Goal: Ask a question: Seek information or help from site administrators or community

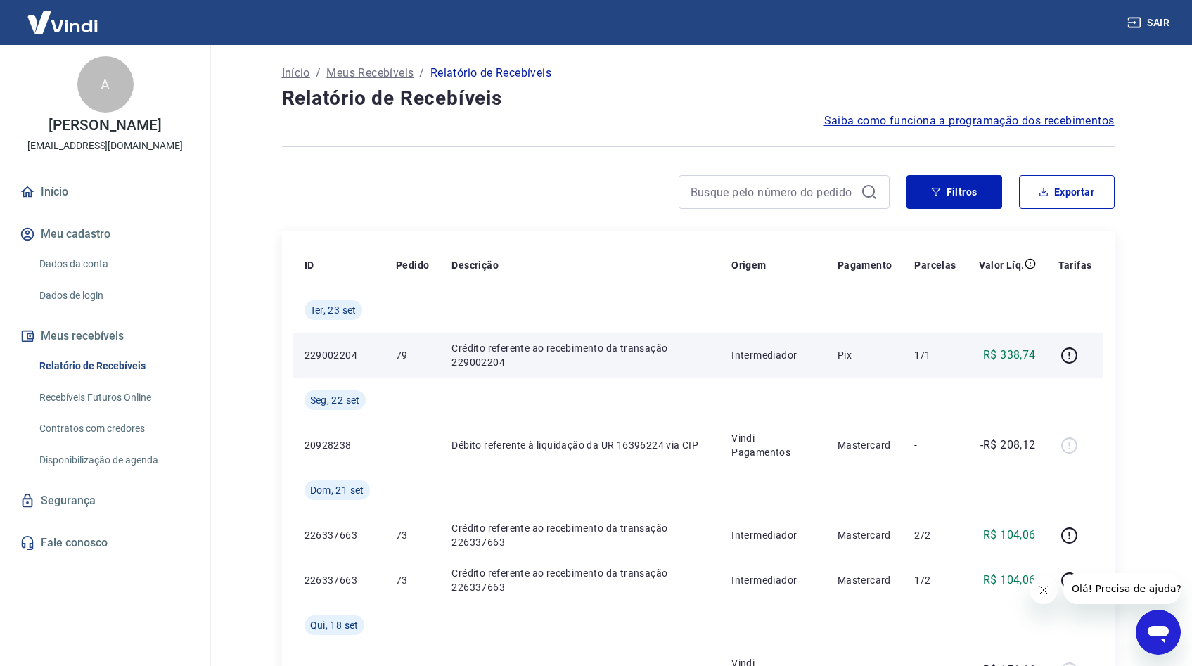
click at [696, 353] on p "Crédito referente ao recebimento da transação 229002204" at bounding box center [579, 355] width 257 height 28
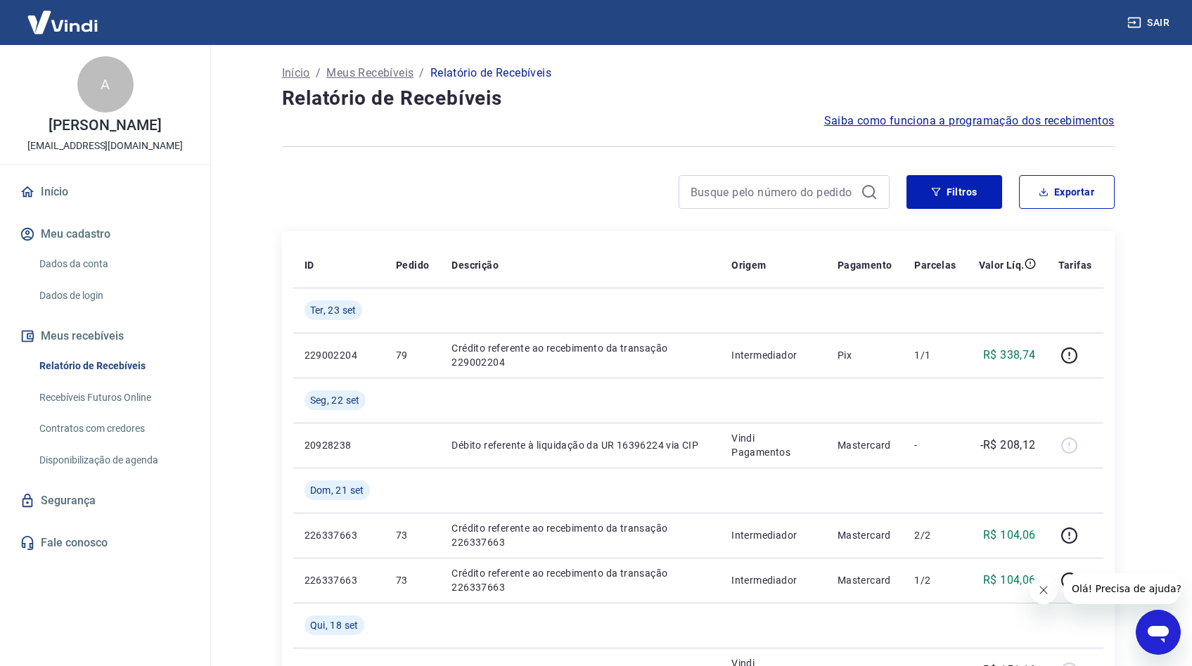
click at [74, 392] on link "Recebíveis Futuros Online" at bounding box center [114, 397] width 160 height 29
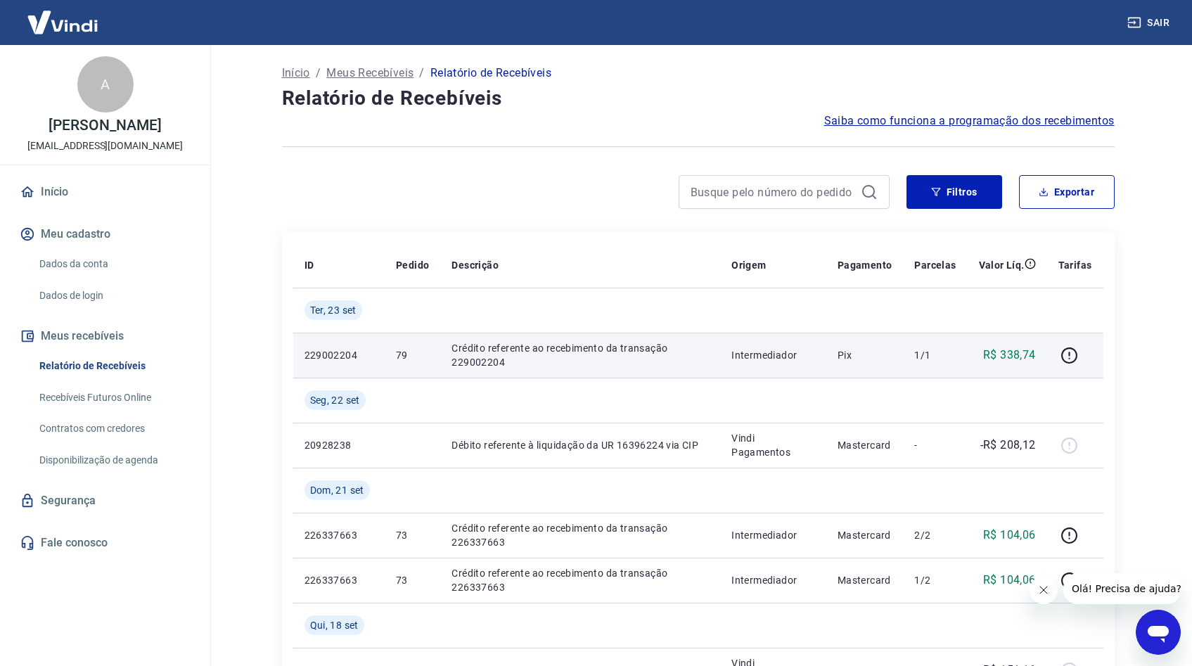
click at [303, 353] on td "229002204" at bounding box center [338, 355] width 91 height 45
drag, startPoint x: 304, startPoint y: 353, endPoint x: 364, endPoint y: 359, distance: 59.4
click at [364, 359] on p "229002204" at bounding box center [338, 355] width 69 height 14
copy p "229002204"
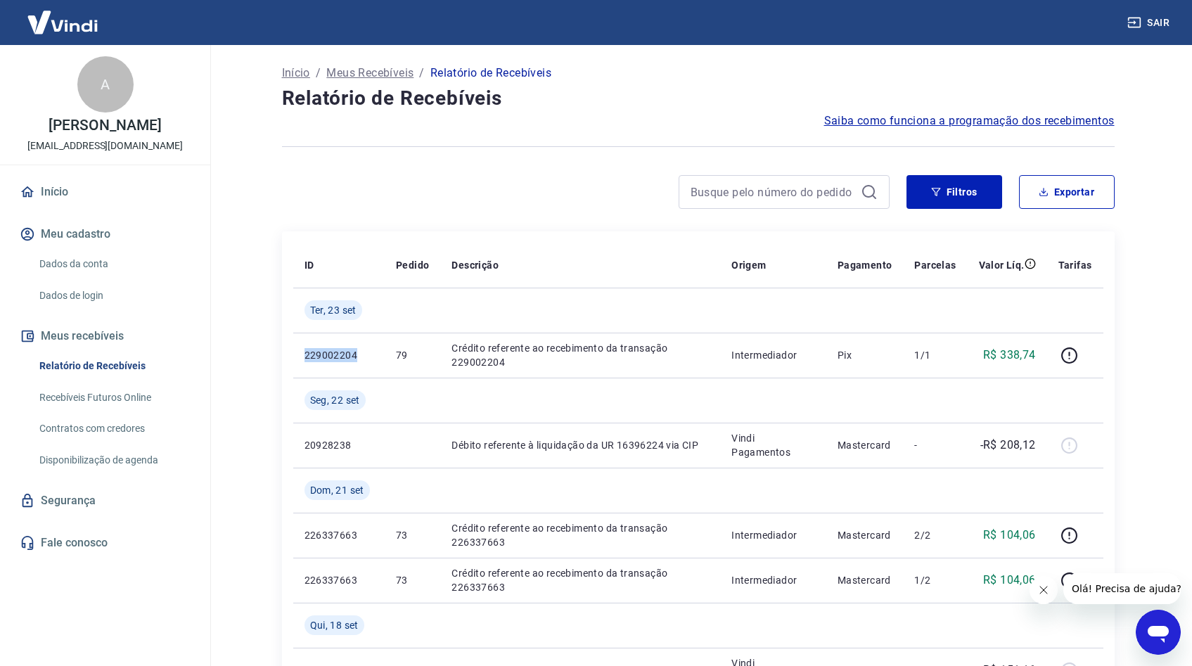
click at [52, 189] on link "Início" at bounding box center [105, 192] width 177 height 31
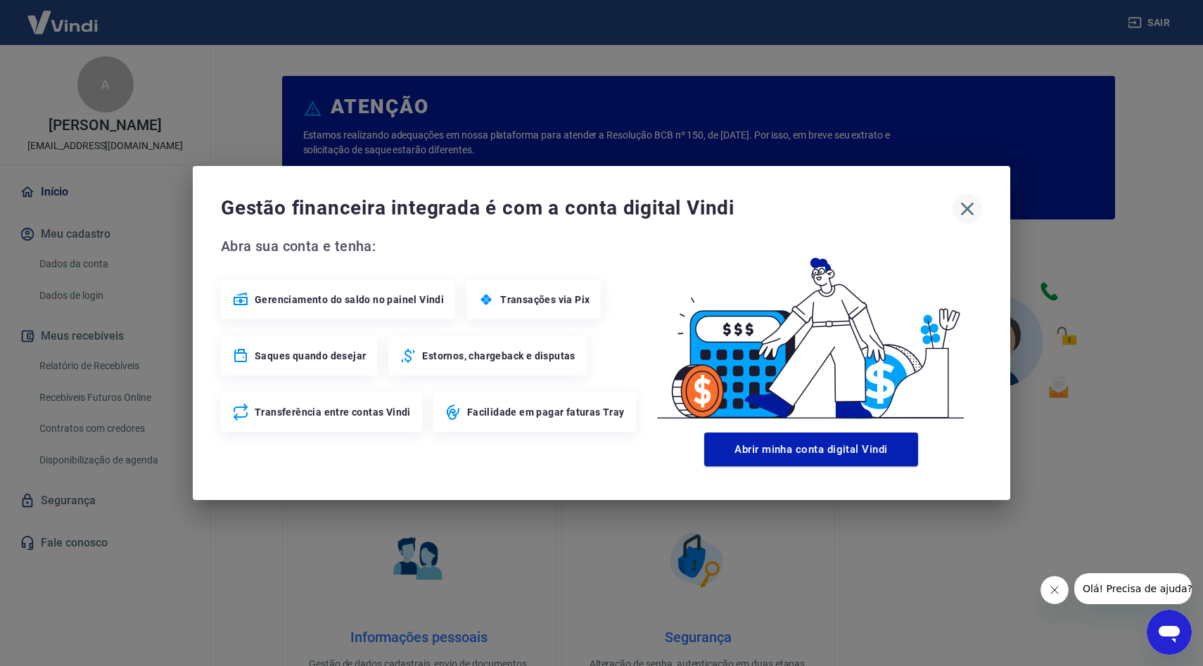
click at [971, 210] on icon "button" at bounding box center [967, 209] width 23 height 23
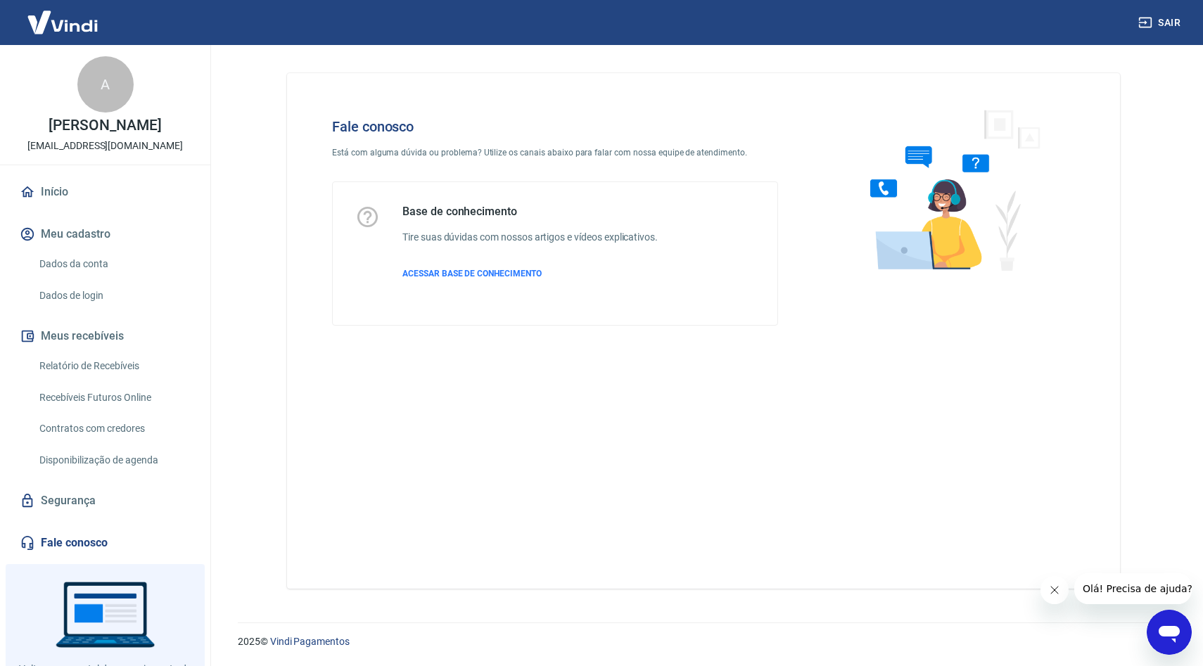
click at [1167, 631] on icon "Abrir janela de mensagens" at bounding box center [1168, 634] width 21 height 17
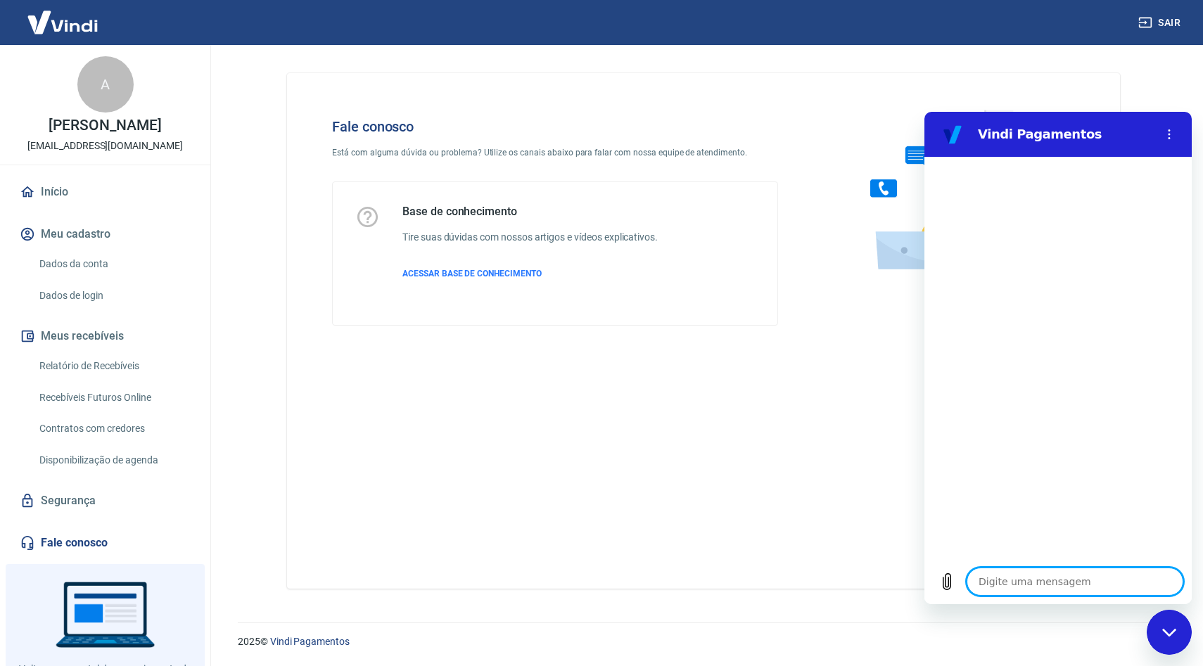
type textarea "F"
type textarea "x"
type textarea "Fa"
type textarea "x"
type textarea "Fal"
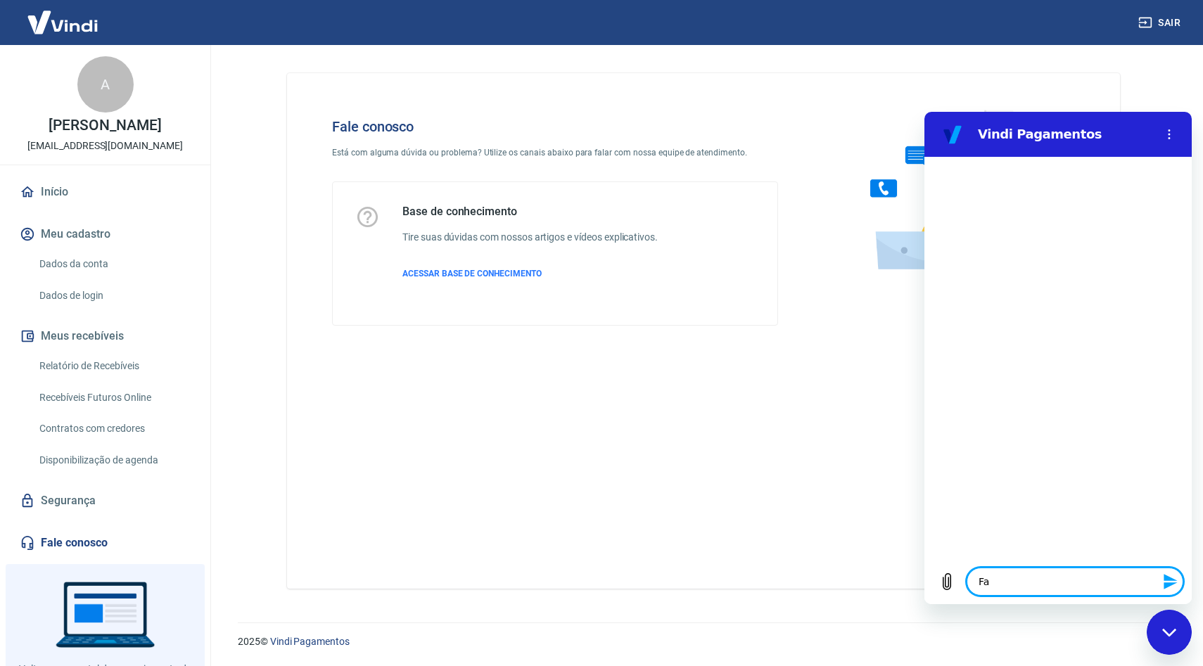
type textarea "x"
type textarea "Fala"
type textarea "x"
type textarea "Falar"
type textarea "x"
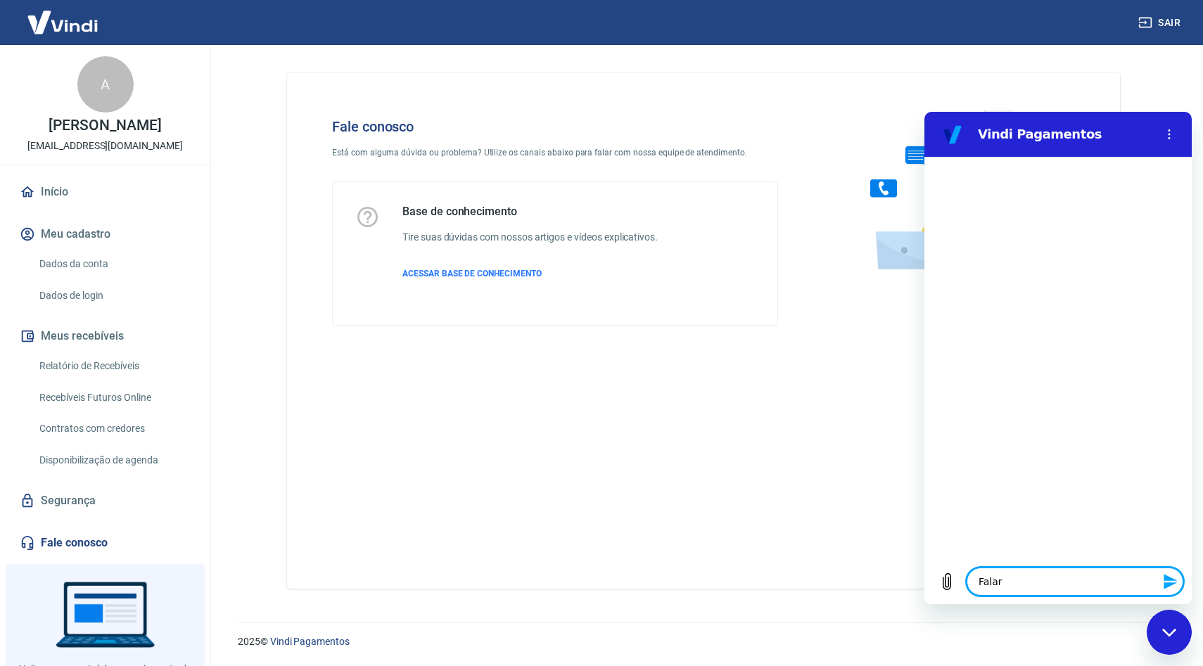
type textarea "Falar"
type textarea "x"
type textarea "Falar c"
type textarea "x"
type textarea "Falar co"
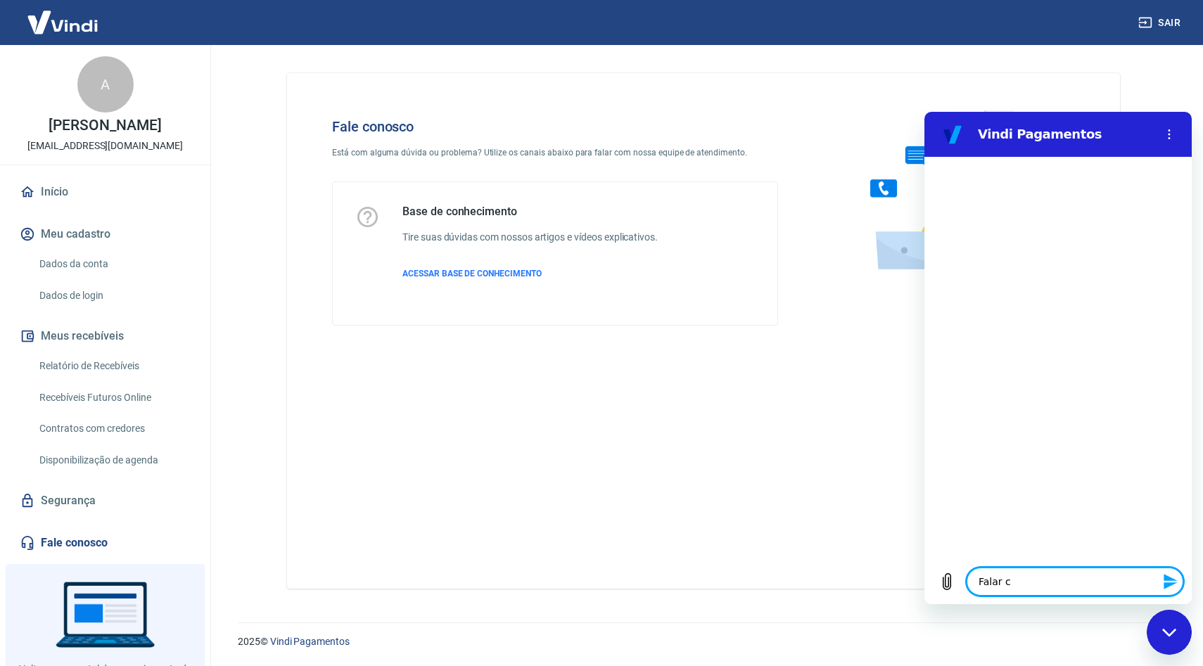
type textarea "x"
type textarea "Falar com"
type textarea "x"
type textarea "Falar com"
type textarea "x"
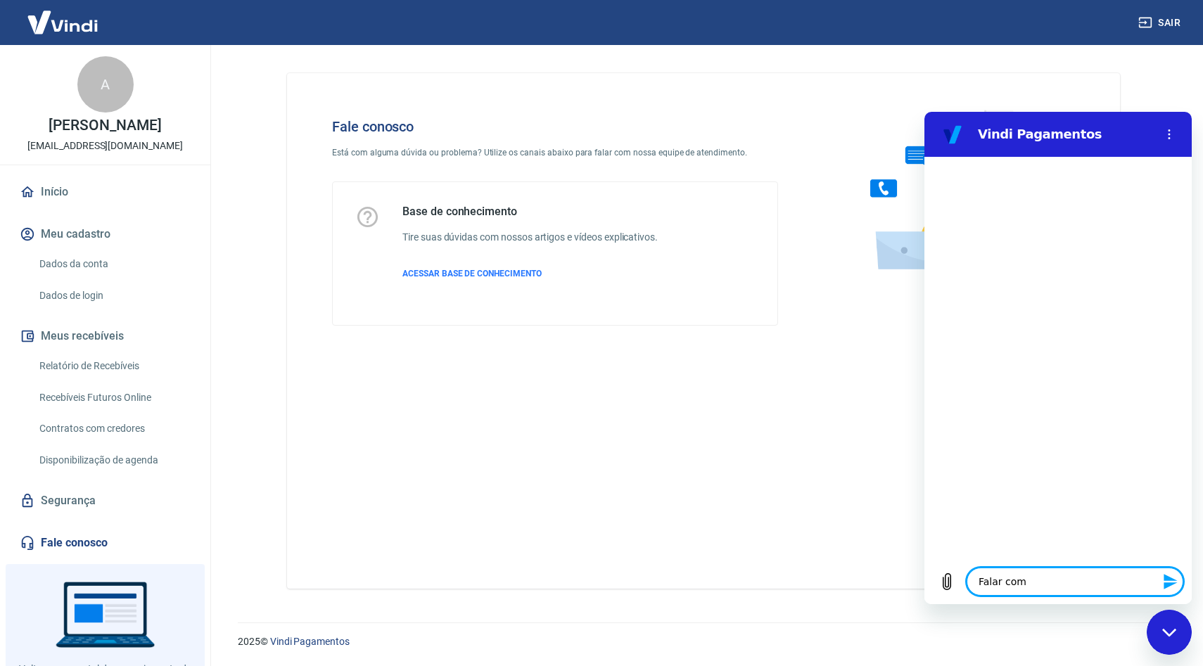
type textarea "Falar com u"
type textarea "x"
type textarea "Falar com um"
type textarea "x"
type textarea "Falar com um"
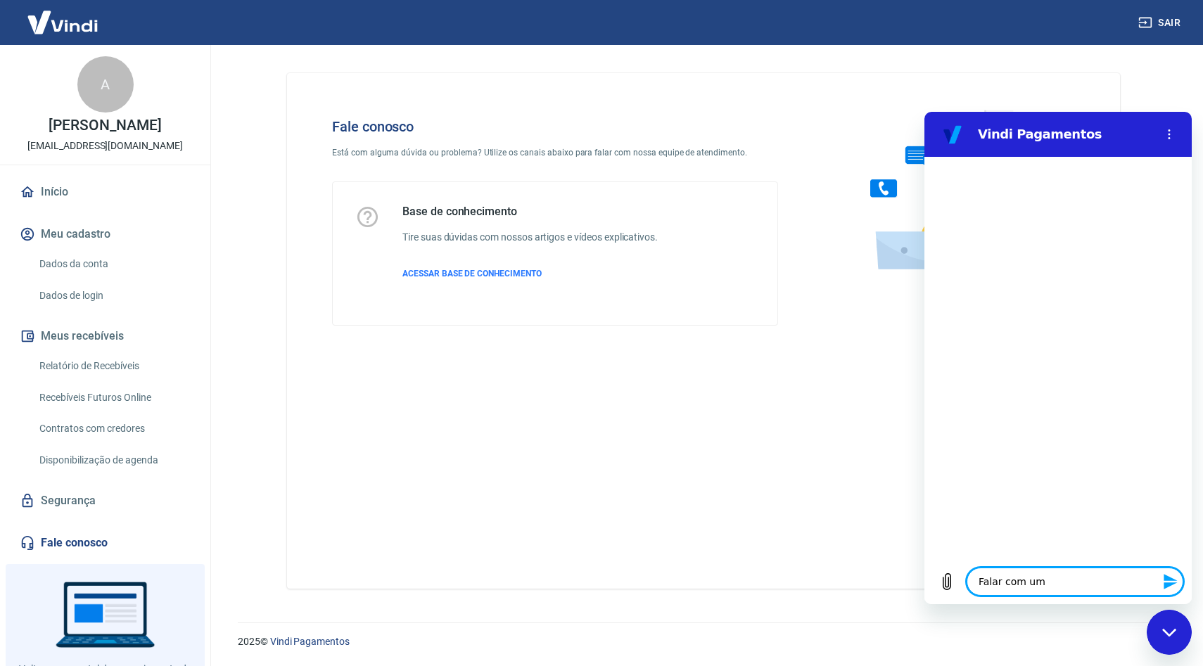
type textarea "x"
type textarea "Falar com um a"
type textarea "x"
type textarea "Falar com um an"
type textarea "x"
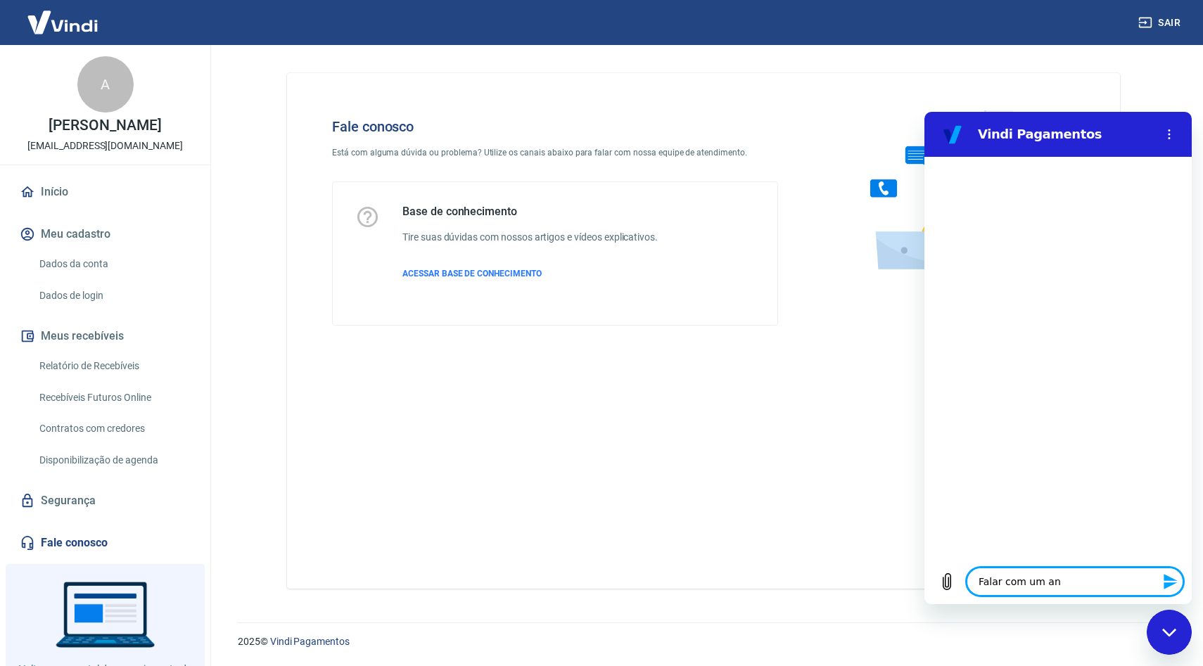
type textarea "Falar com um ana"
type textarea "x"
type textarea "Falar com um anal"
type textarea "x"
type textarea "Falar com um anali"
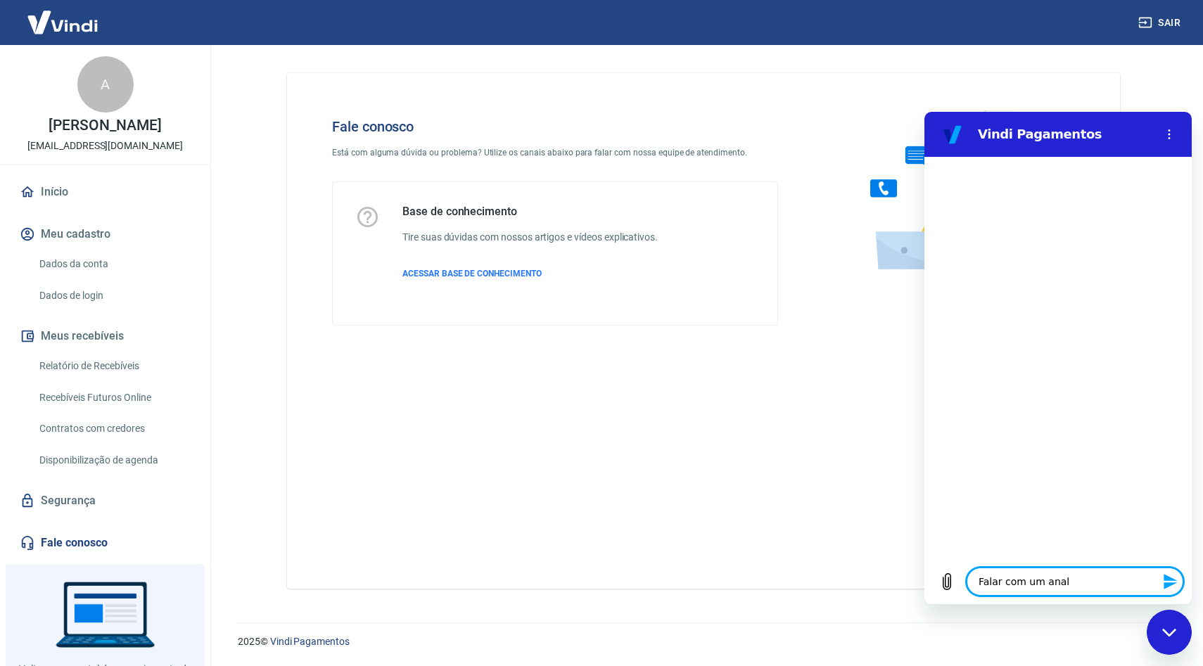
type textarea "x"
type textarea "Falar com um analis"
type textarea "x"
type textarea "Falar com um analist"
type textarea "x"
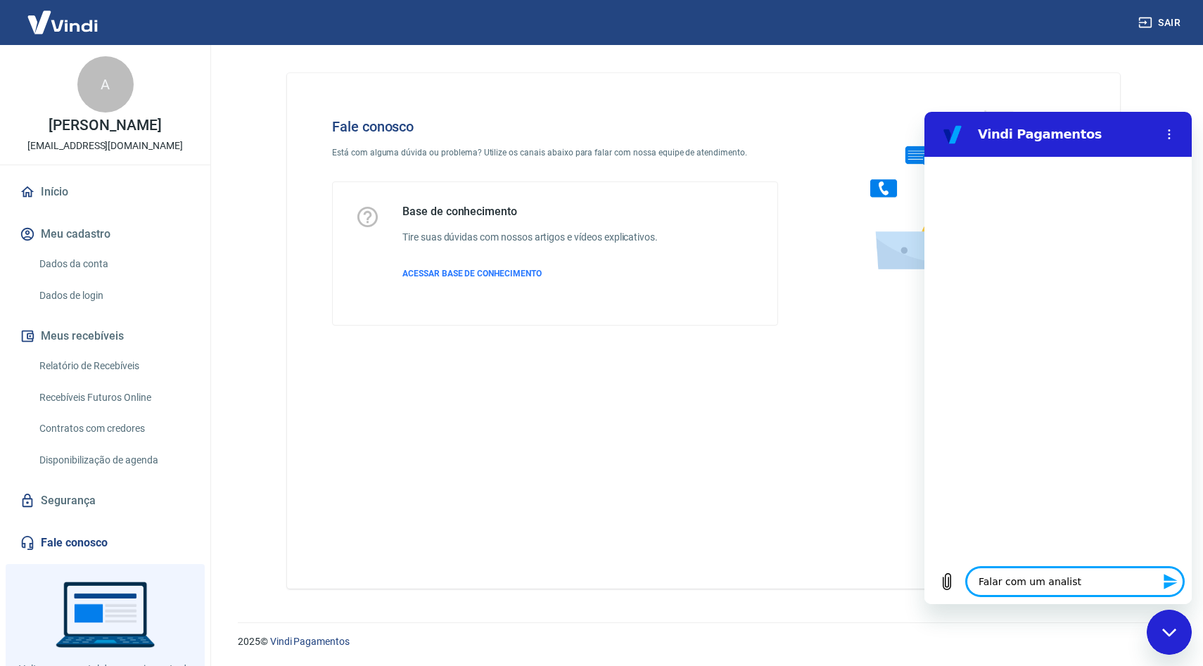
type textarea "Falar com um analista"
type textarea "x"
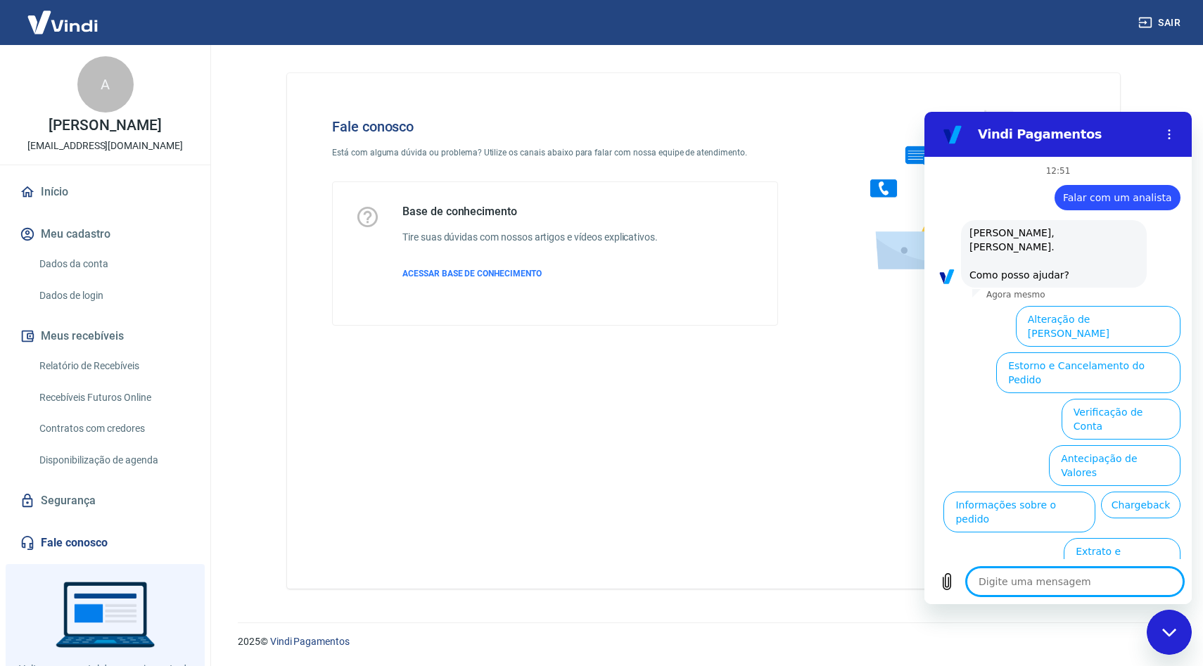
scroll to position [22, 0]
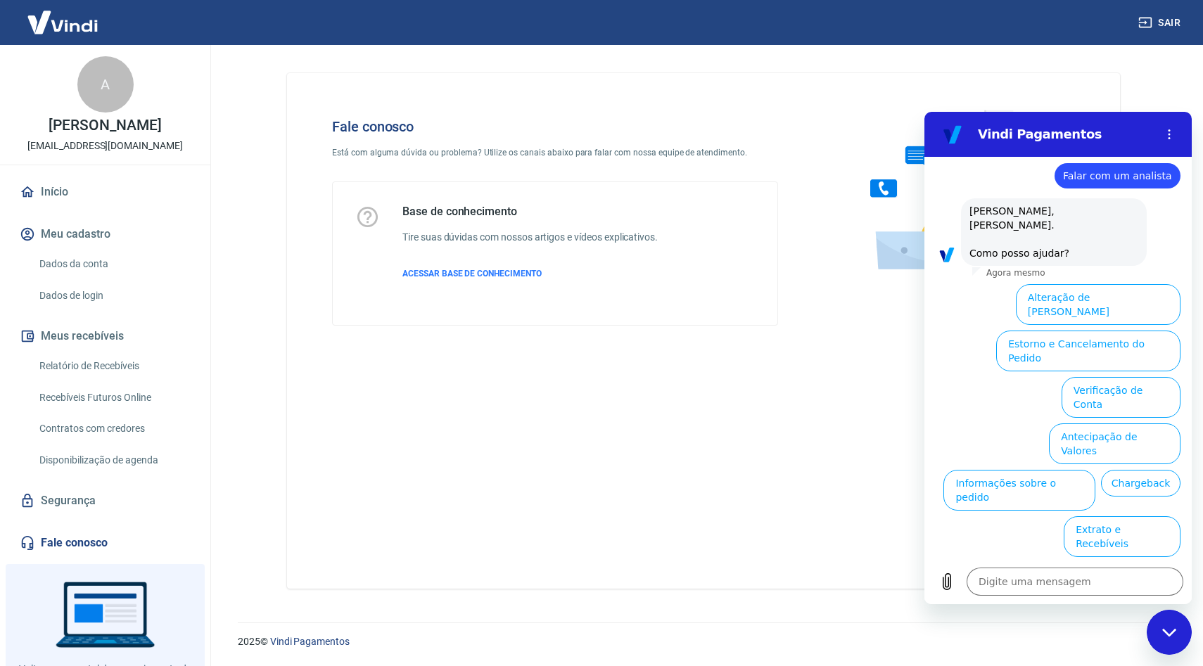
click at [1101, 516] on button "Extrato e Recebíveis" at bounding box center [1121, 536] width 117 height 41
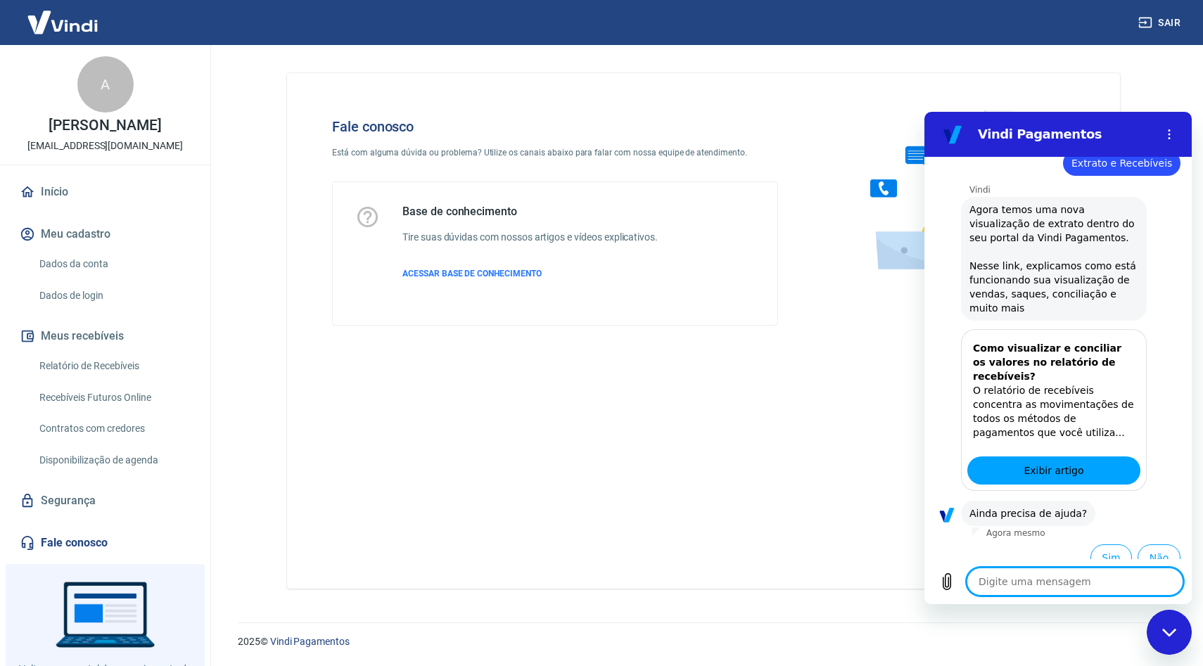
scroll to position [147, 0]
click at [1099, 543] on button "Sim" at bounding box center [1110, 556] width 41 height 27
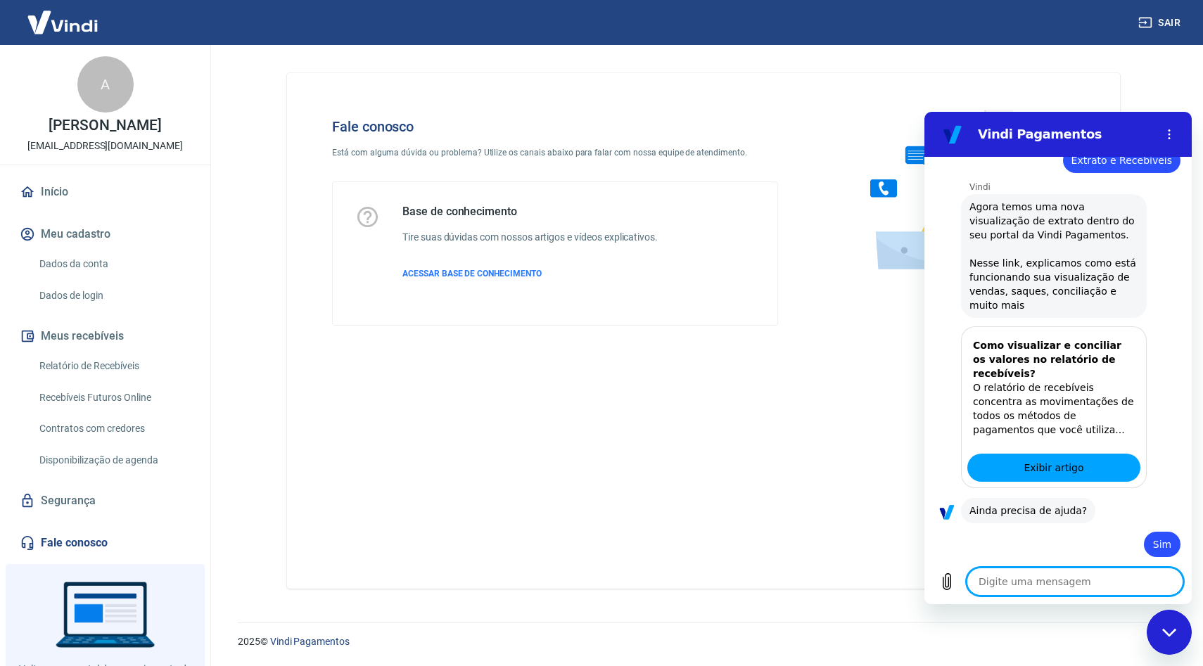
type textarea "x"
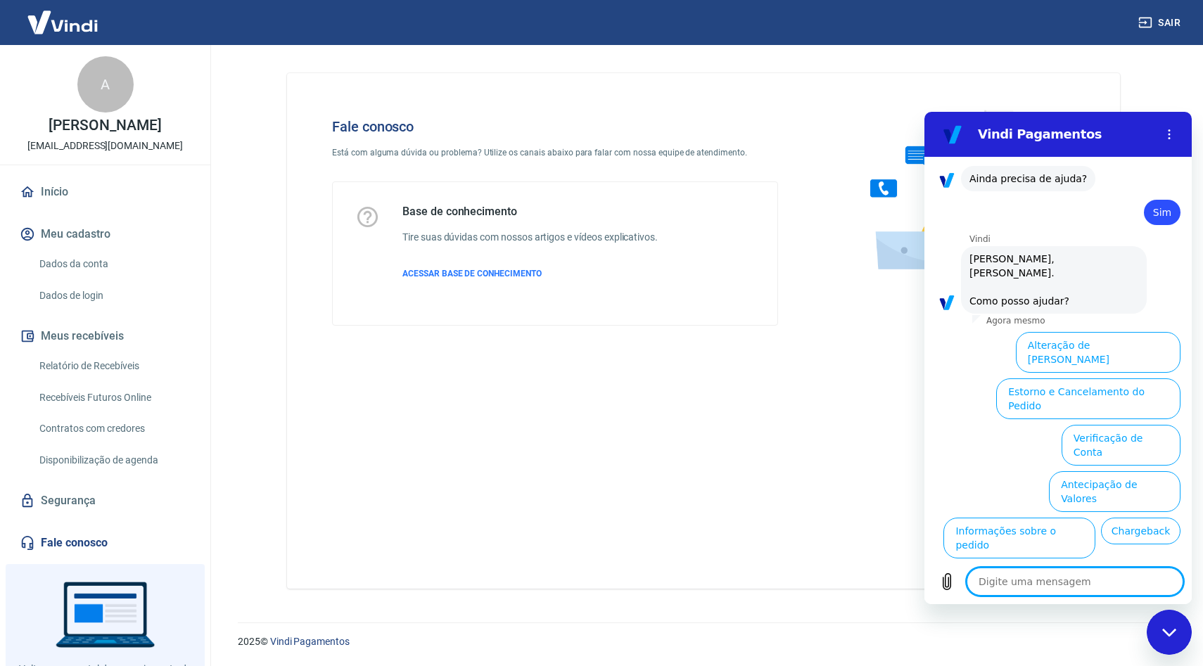
scroll to position [514, 0]
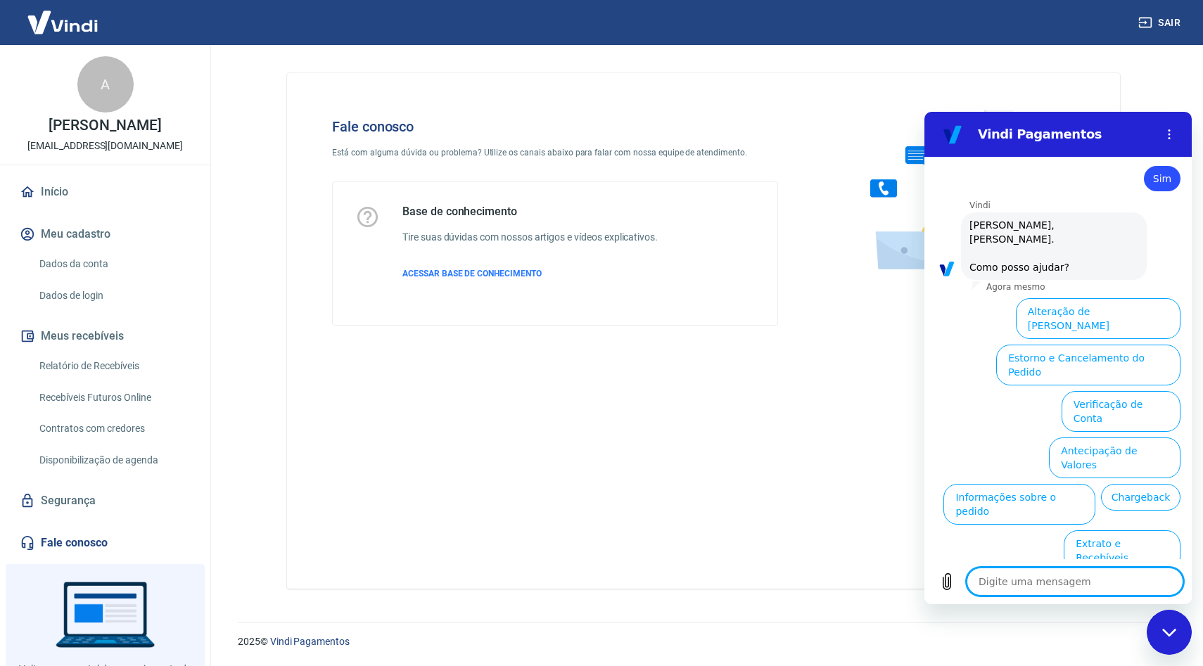
click at [1008, 585] on textarea at bounding box center [1074, 582] width 217 height 28
type textarea "F"
type textarea "x"
type textarea "Fa"
type textarea "x"
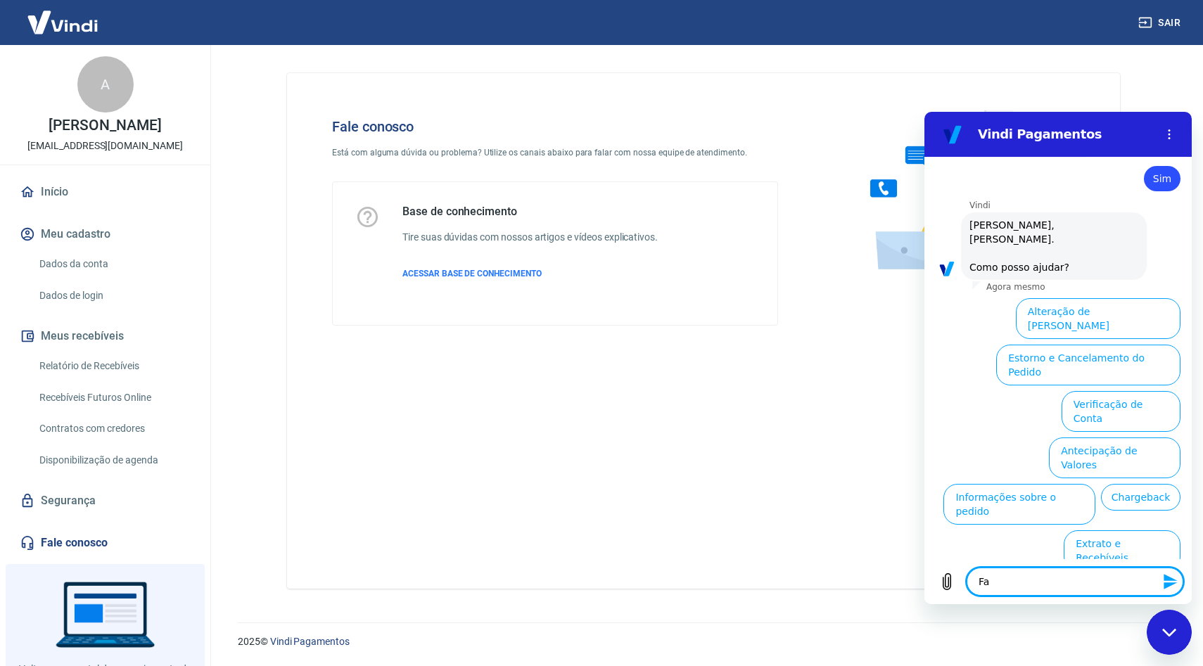
type textarea "Fal"
type textarea "x"
type textarea "Fala"
type textarea "x"
type textarea "Falar"
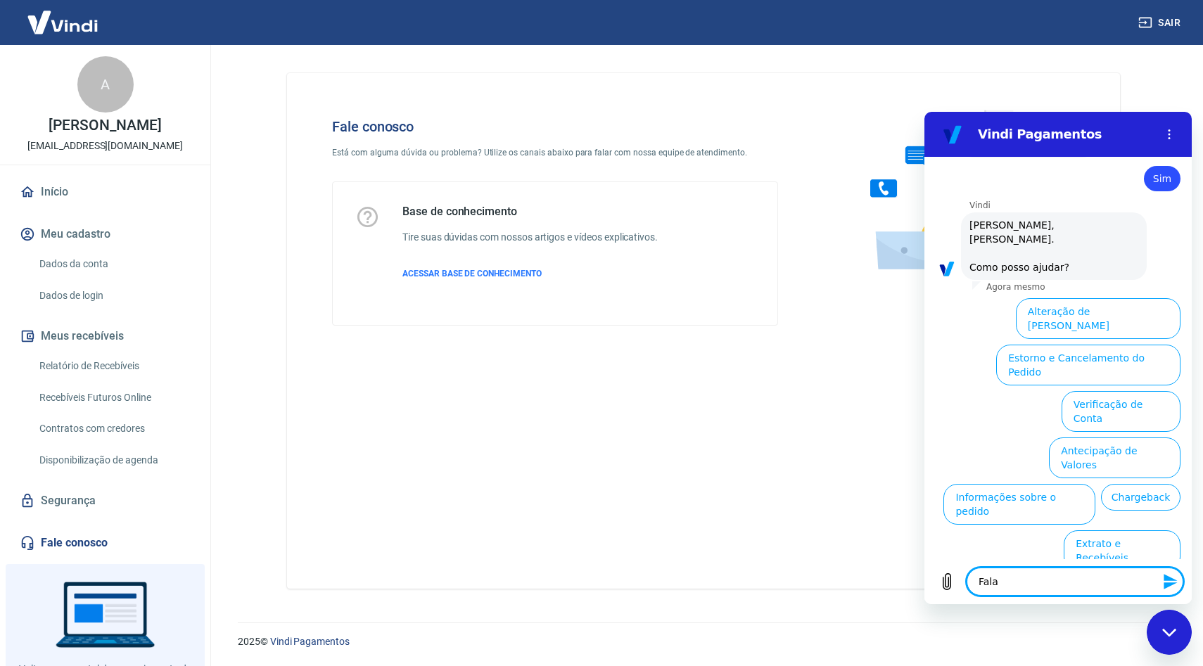
type textarea "x"
type textarea "Falar"
type textarea "x"
type textarea "Falar c"
type textarea "x"
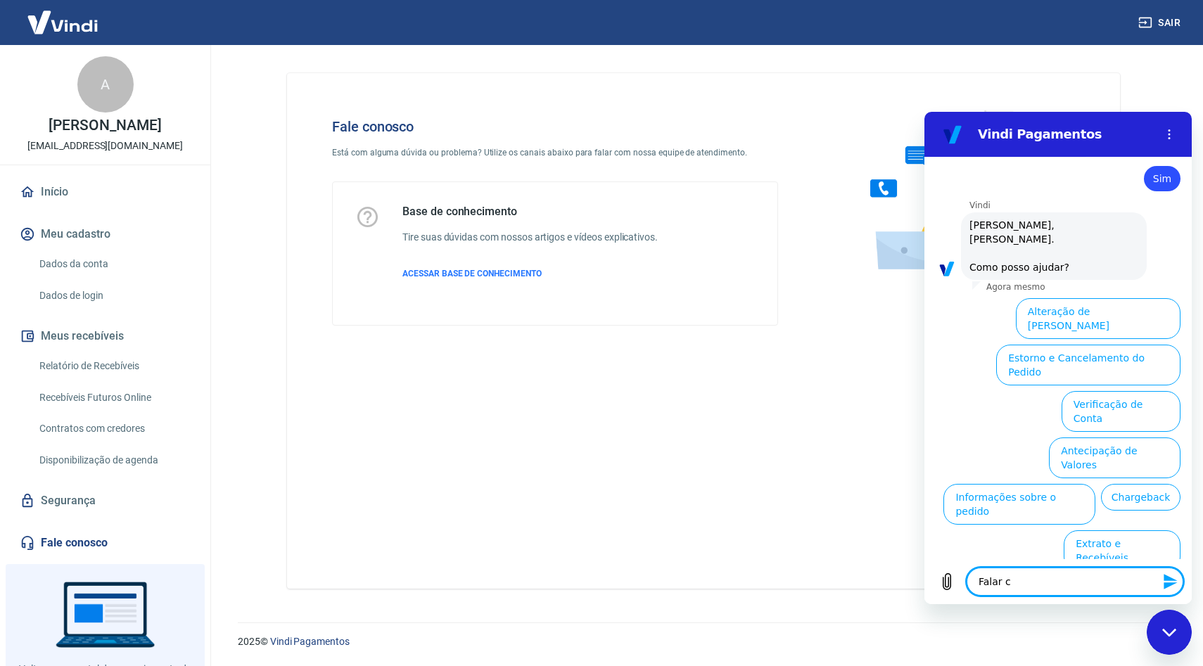
type textarea "Falar co"
type textarea "x"
type textarea "Falar com"
type textarea "x"
type textarea "Falar com"
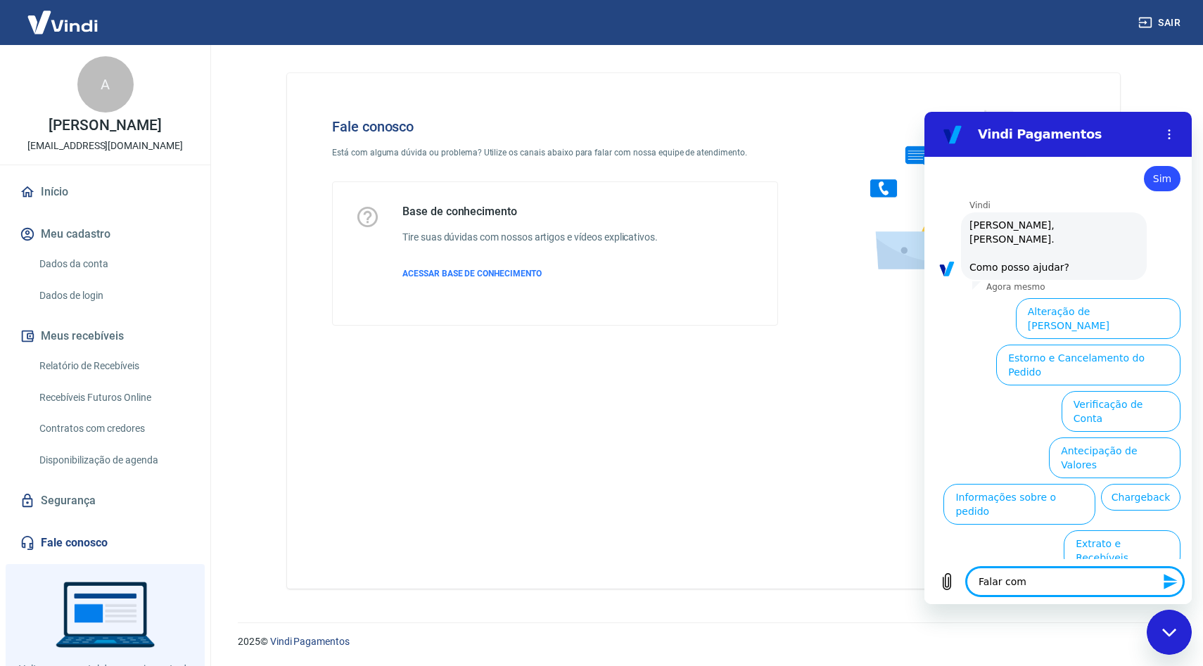
type textarea "x"
type textarea "Falar com u"
type textarea "x"
type textarea "Falar com um"
type textarea "x"
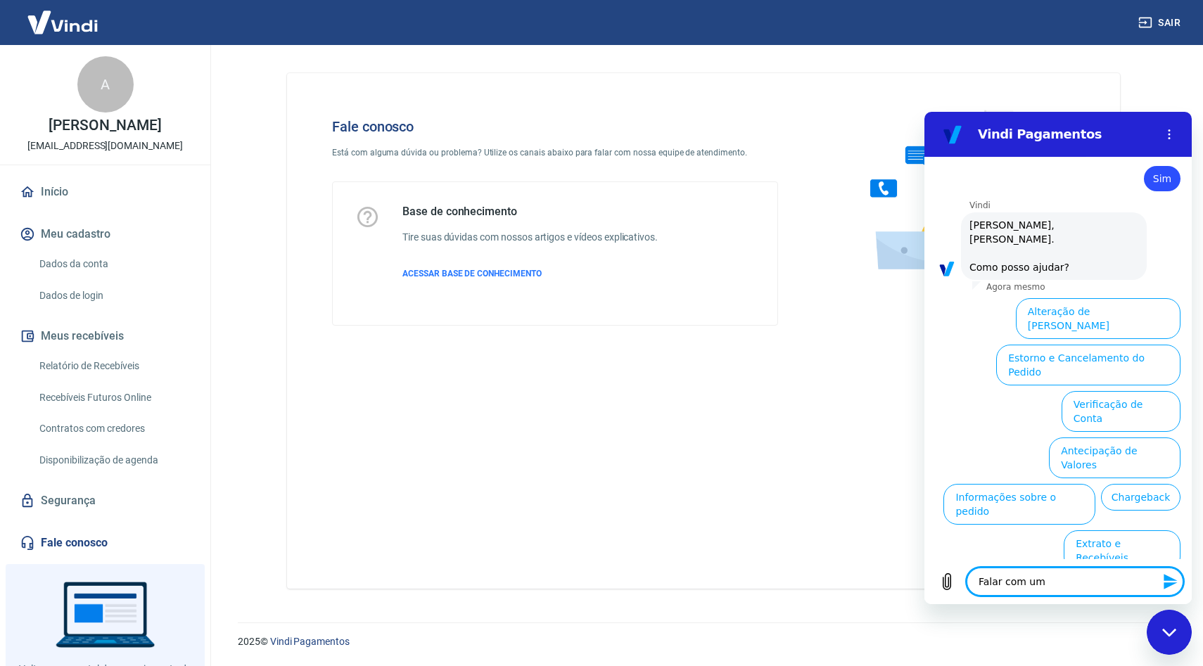
type textarea "Falar com um"
type textarea "x"
type textarea "Falar com um sa"
type textarea "x"
type textarea "Falar com um sat"
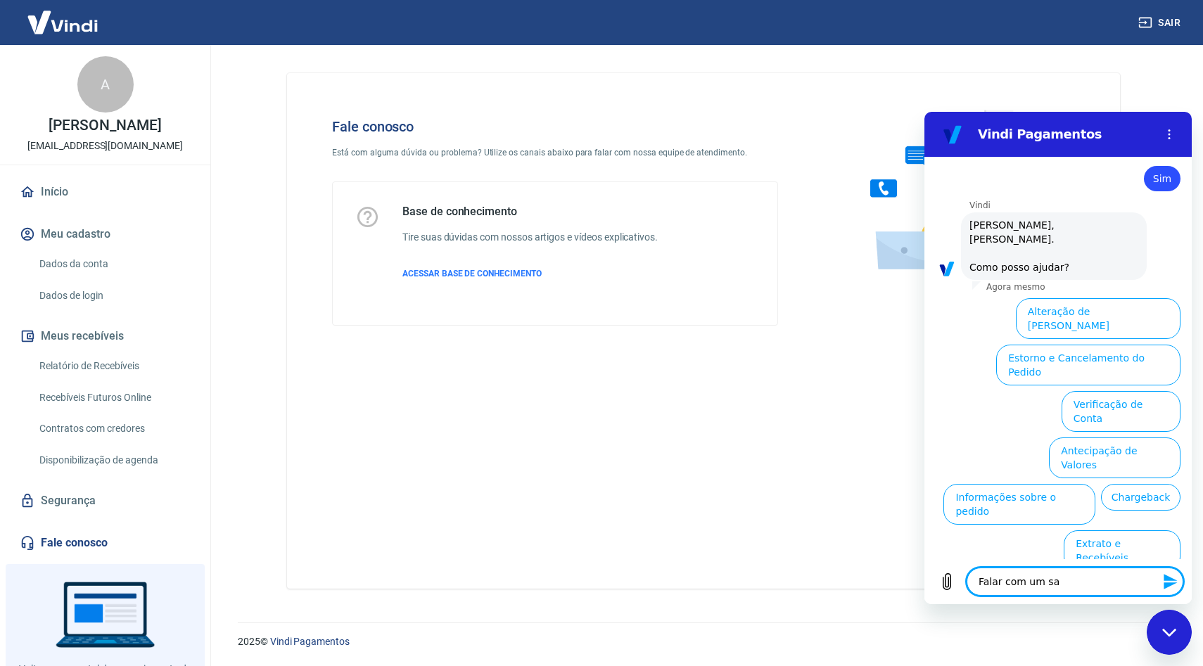
type textarea "x"
type textarea "Falar com um sate"
type textarea "x"
type textarea "Falar com um saten"
type textarea "x"
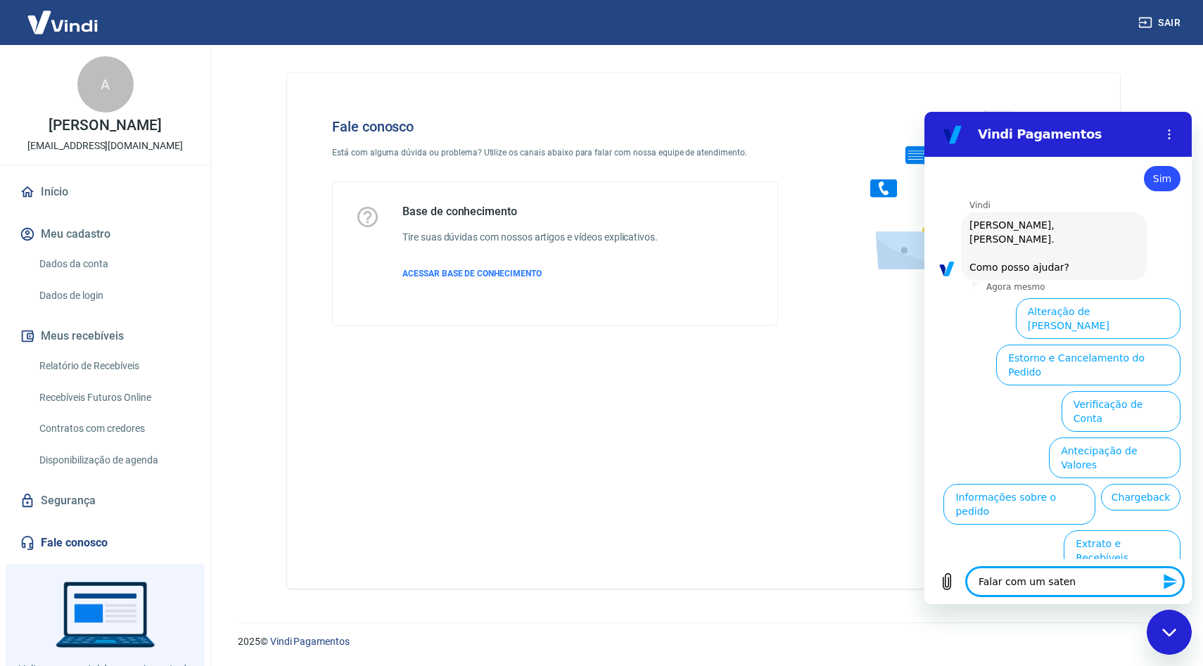
type textarea "Falar com um satend"
type textarea "x"
type textarea "Falar com um satende"
type textarea "x"
type textarea "Falar com um satenden"
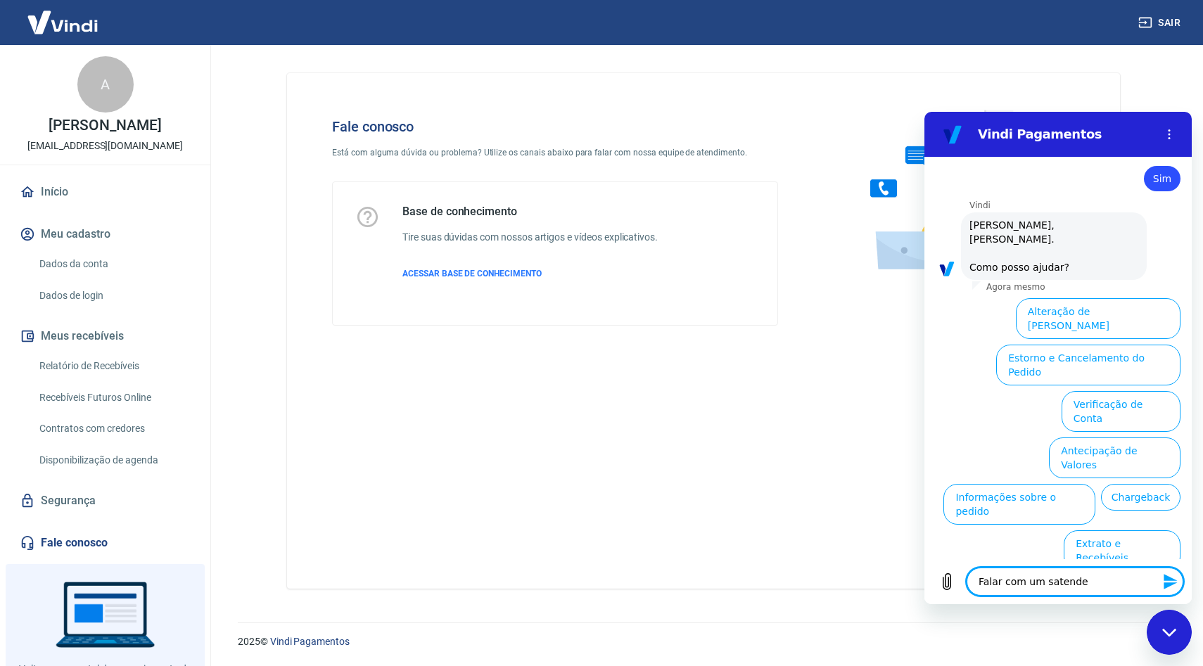
type textarea "x"
type textarea "Falar com um satendent"
type textarea "x"
type textarea "Falar com um satendente"
type textarea "x"
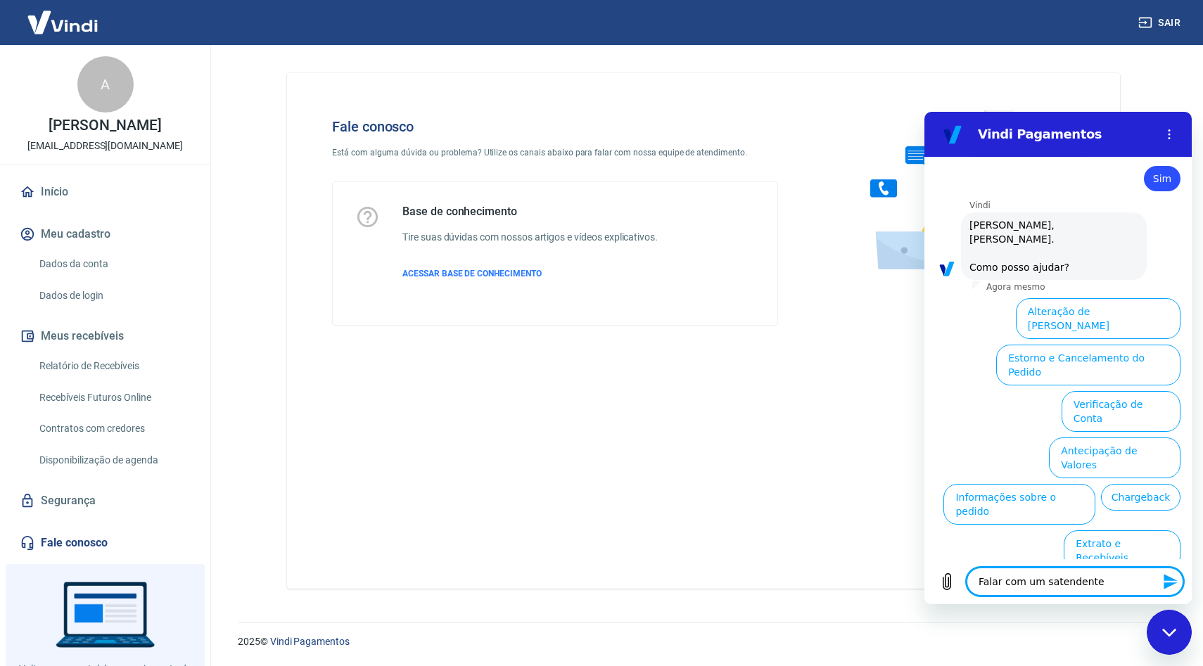
type textarea "Falar com um satendent"
type textarea "x"
type textarea "Falar com um satenden"
type textarea "x"
type textarea "Falar com um satende"
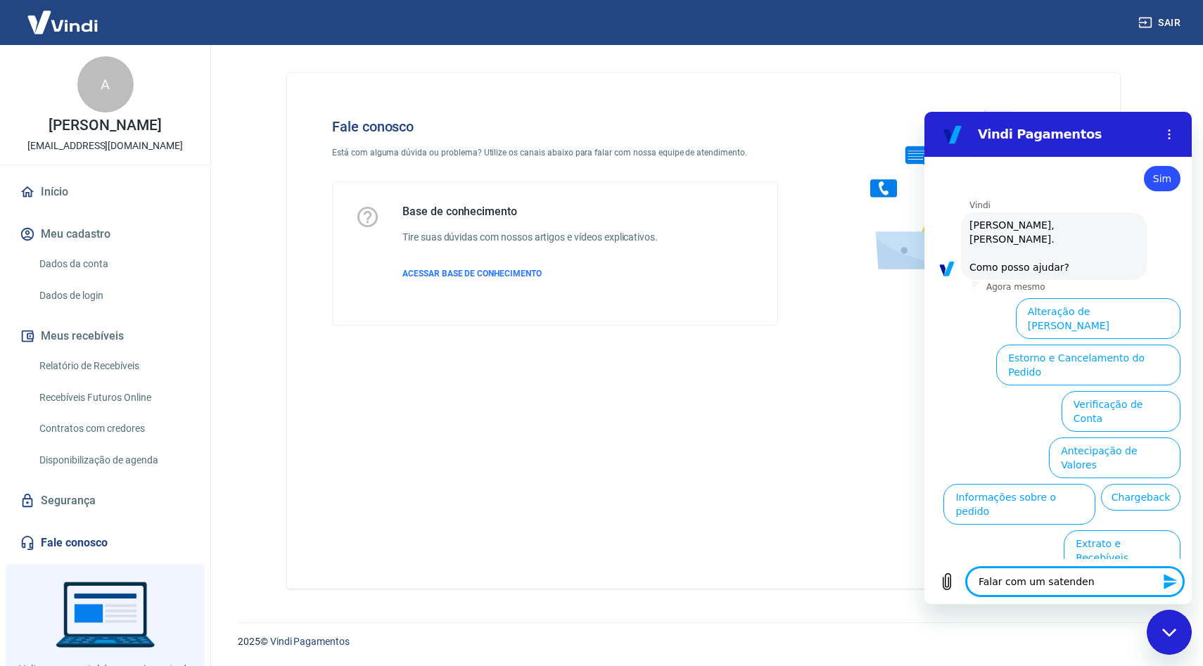
type textarea "x"
type textarea "Falar com um satend"
type textarea "x"
type textarea "Falar com um saten"
type textarea "x"
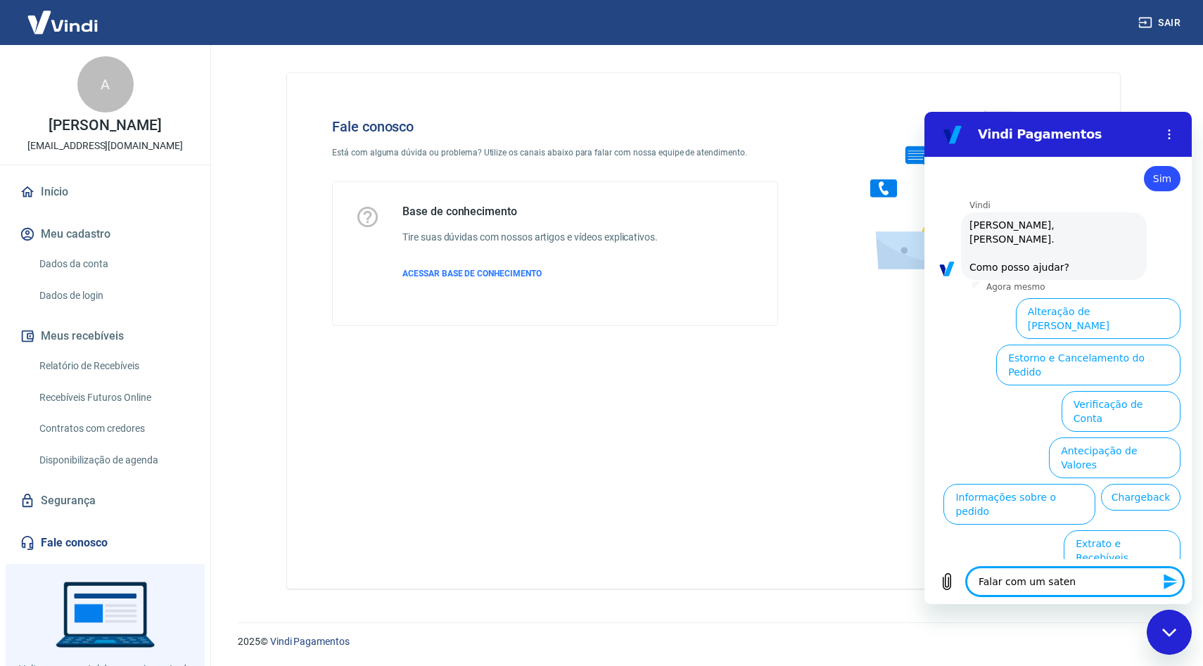
type textarea "Falar com um sate"
type textarea "x"
type textarea "Falar com um sat"
type textarea "x"
type textarea "Falar com um sa"
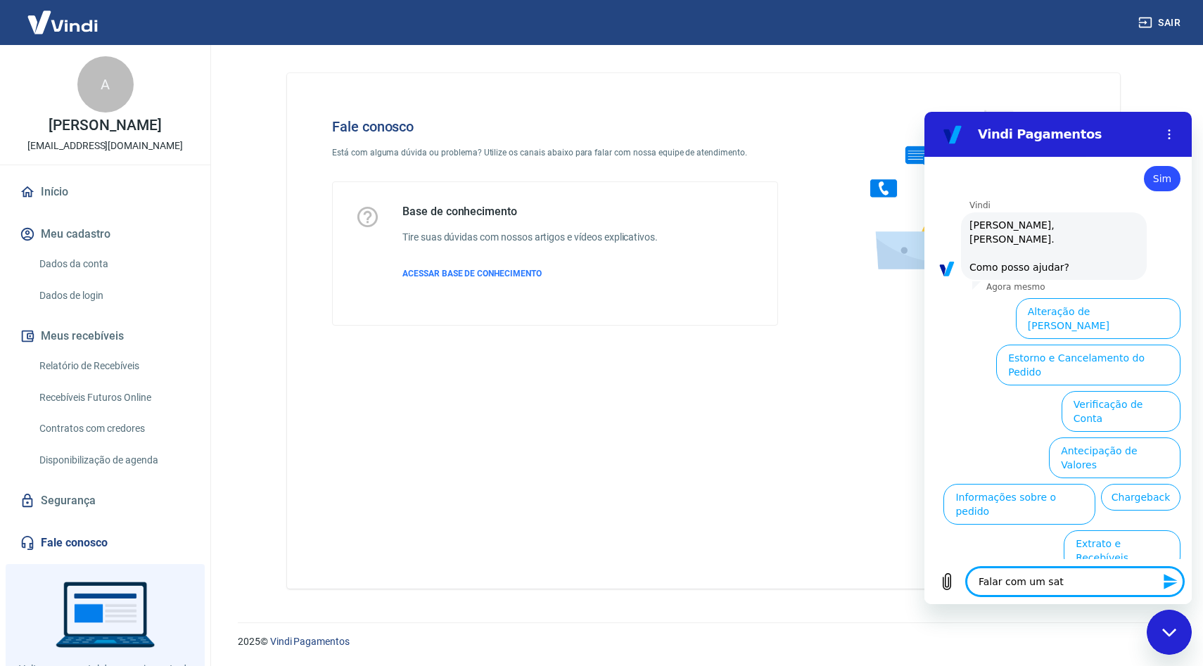
type textarea "x"
type textarea "Falar com um s"
type textarea "x"
type textarea "Falar com um"
type textarea "x"
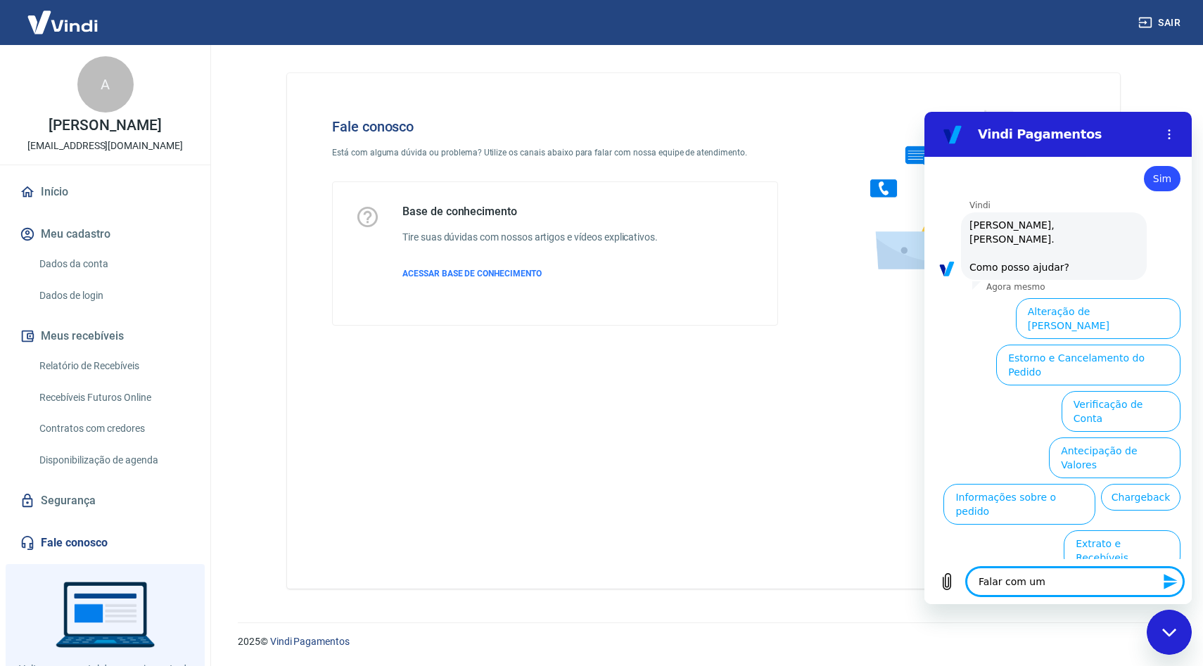
type textarea "Falar com um a"
type textarea "x"
type textarea "Falar com um at"
type textarea "x"
type textarea "Falar com um ate"
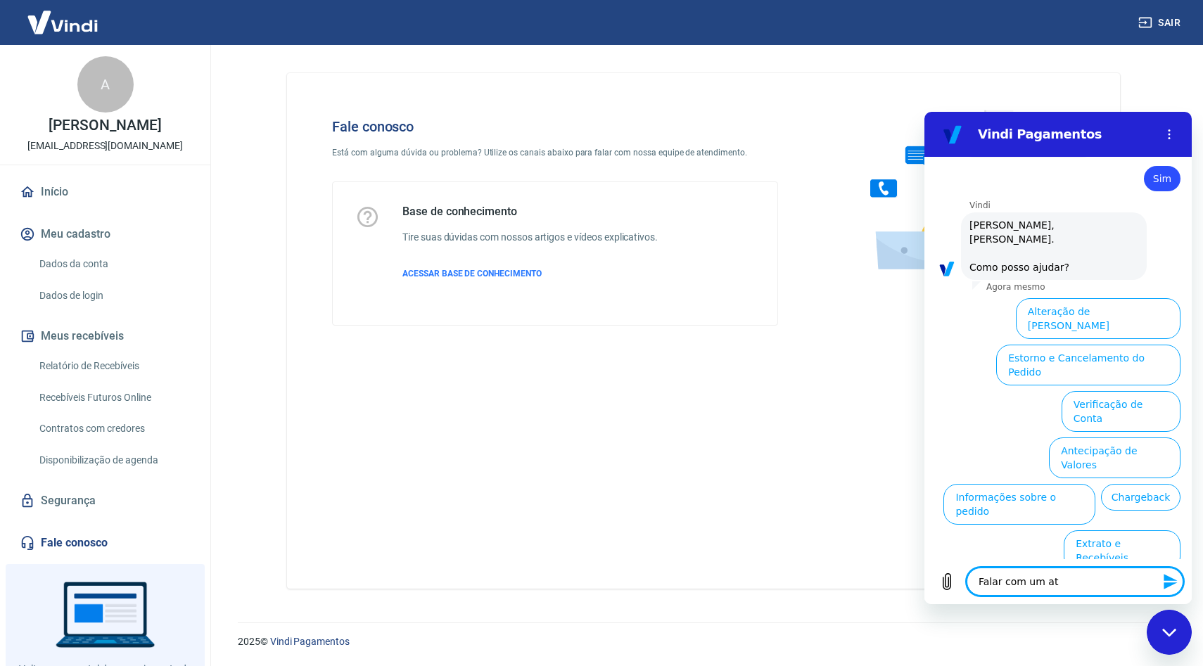
type textarea "x"
type textarea "Falar com um aten"
type textarea "x"
type textarea "Falar com um atend"
type textarea "x"
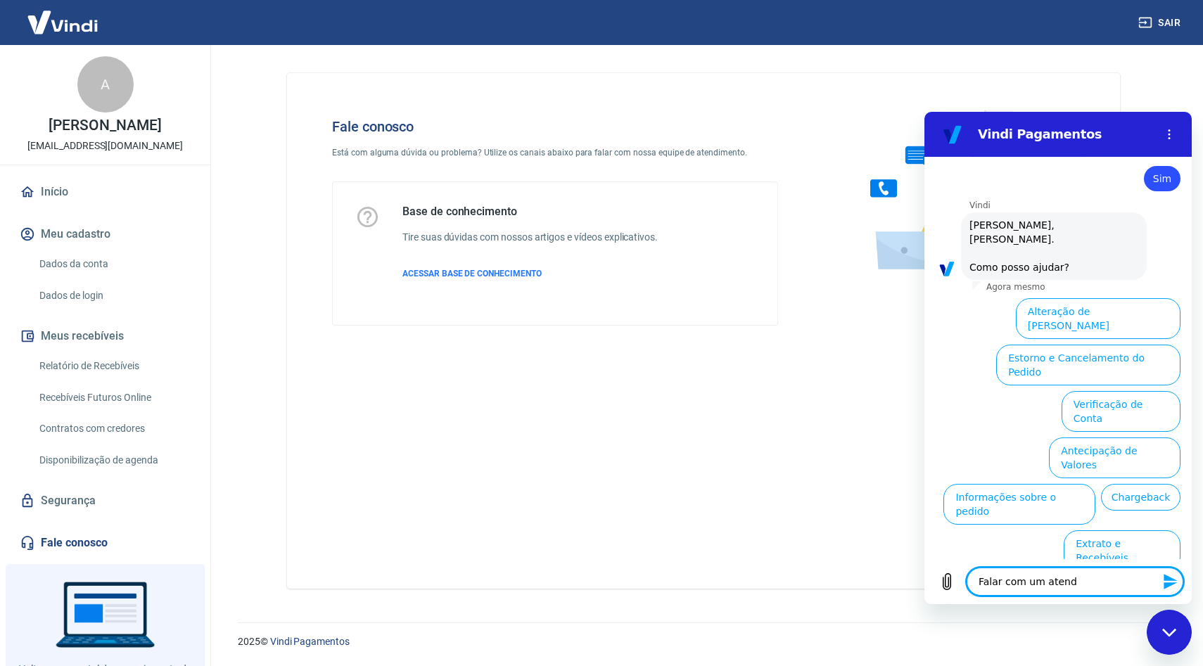
type textarea "Falar com um atende"
type textarea "x"
type textarea "Falar com um atenden"
type textarea "x"
type textarea "Falar com um atendent"
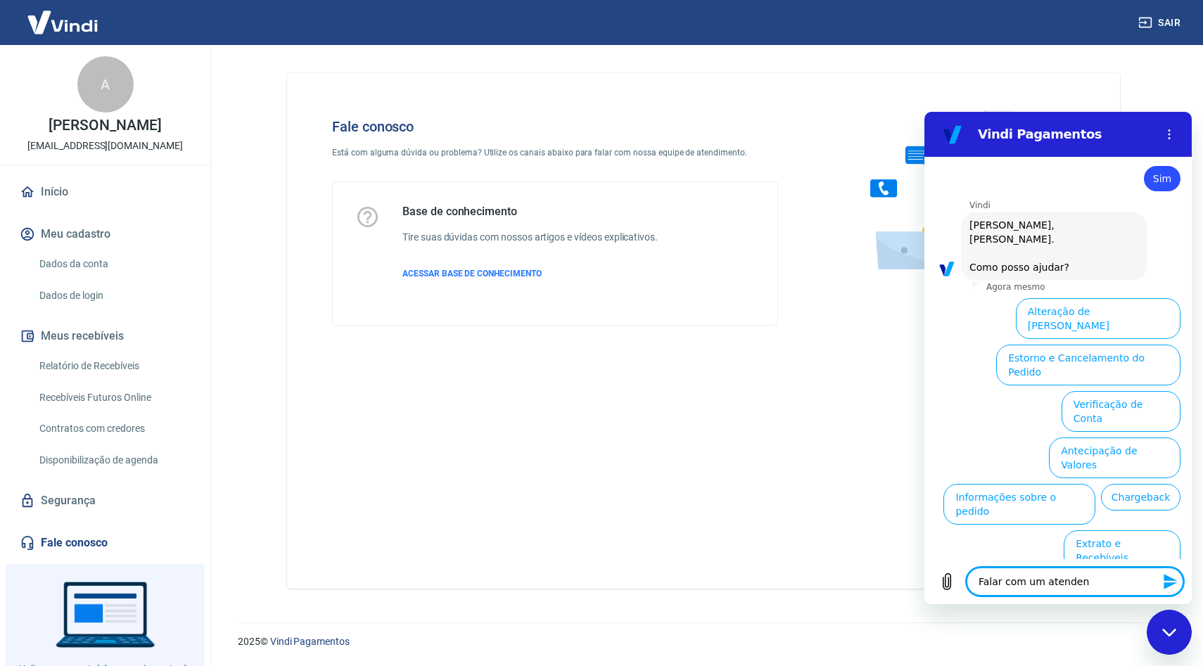
type textarea "x"
type textarea "Falar com um atendente"
type textarea "x"
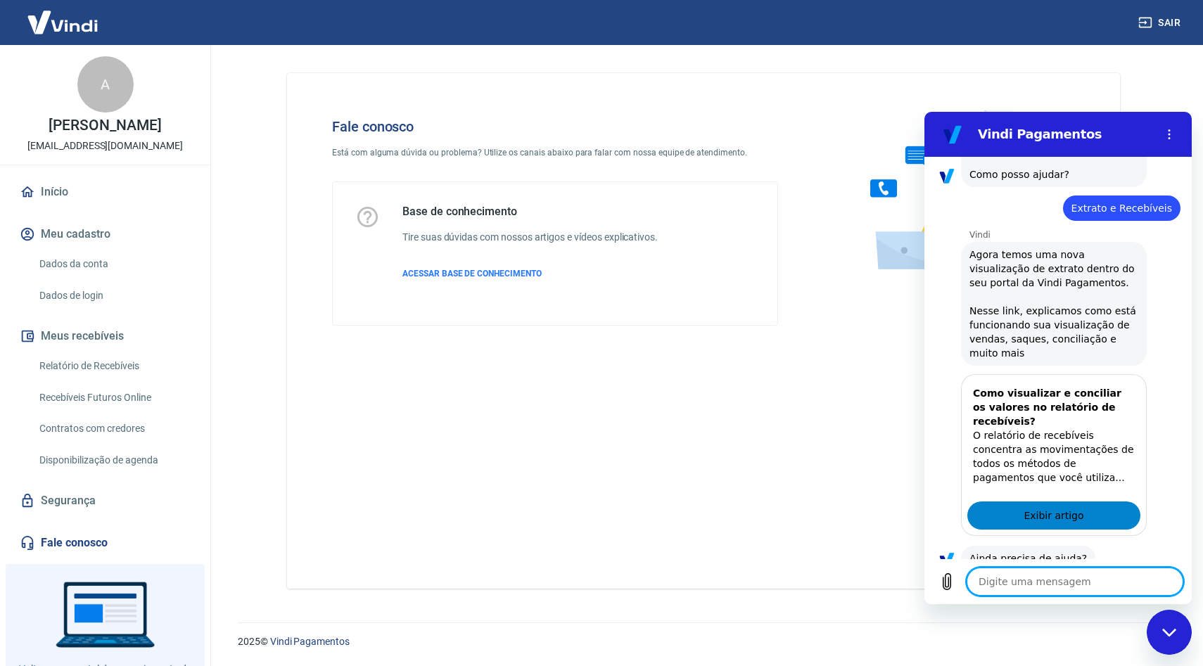
scroll to position [195, 0]
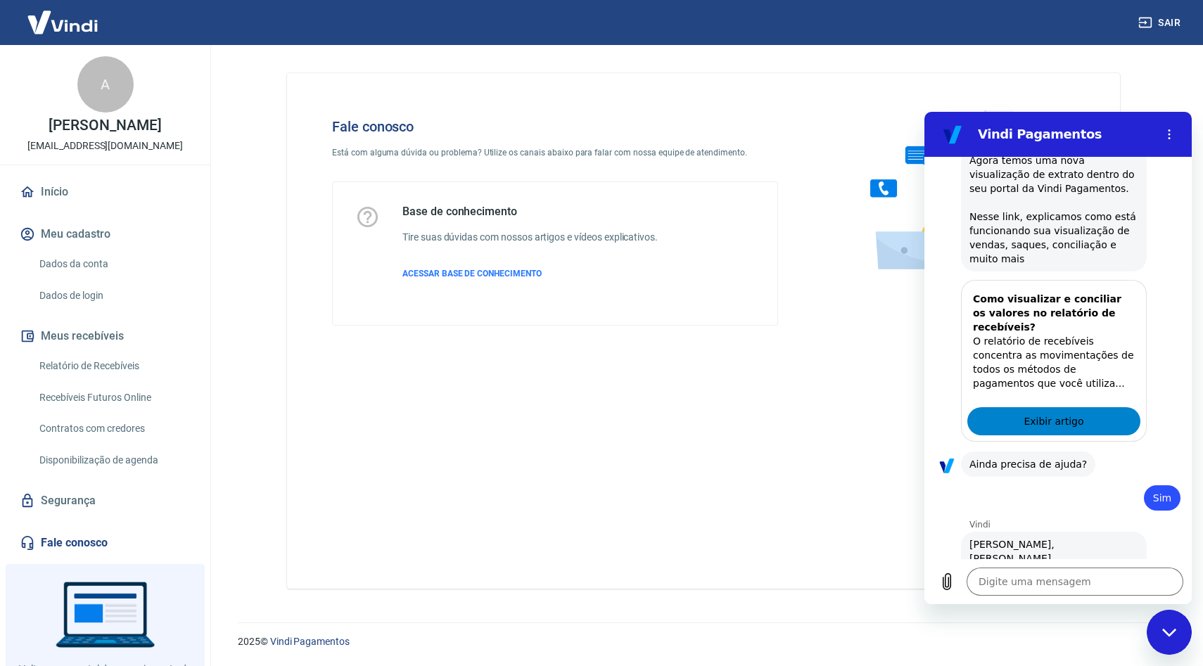
click at [1051, 413] on span "Exibir artigo" at bounding box center [1053, 421] width 60 height 17
type textarea "x"
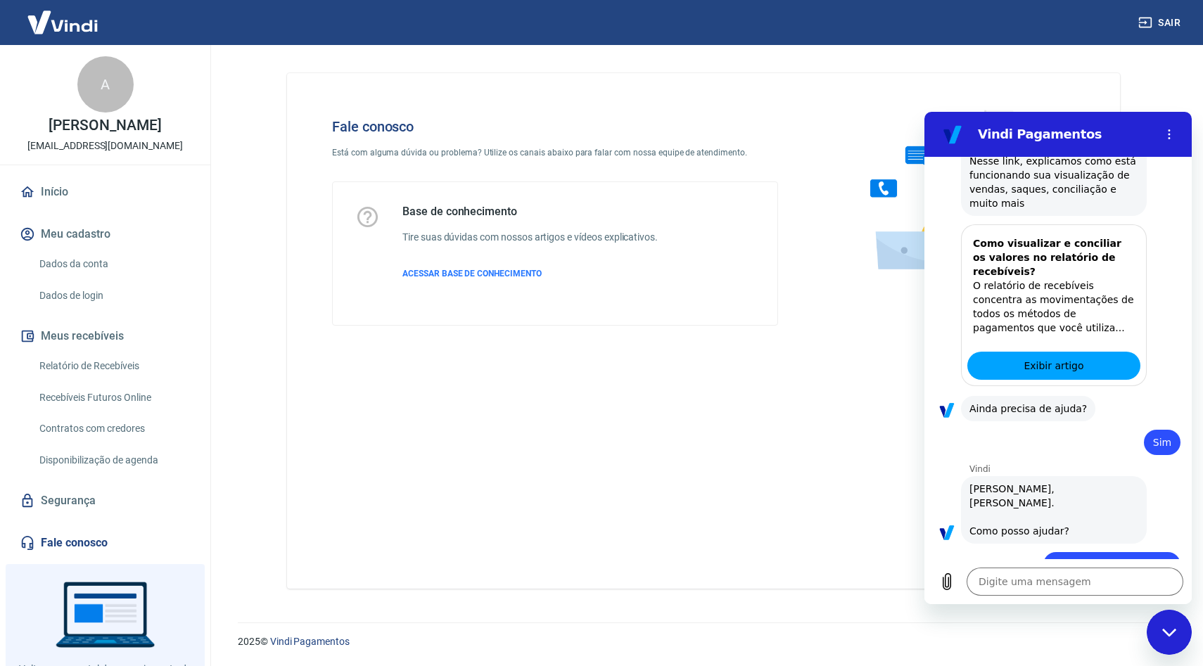
scroll to position [331, 0]
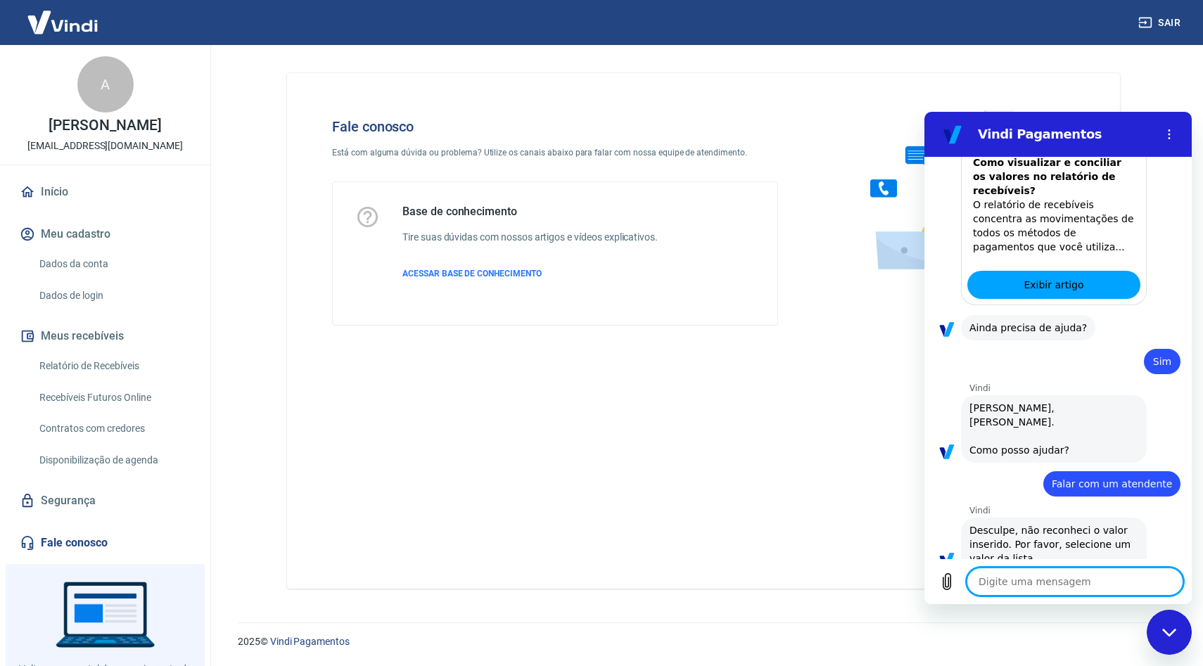
click at [1048, 586] on textarea at bounding box center [1074, 582] width 217 height 28
type textarea "F"
type textarea "x"
type textarea "Fa"
type textarea "x"
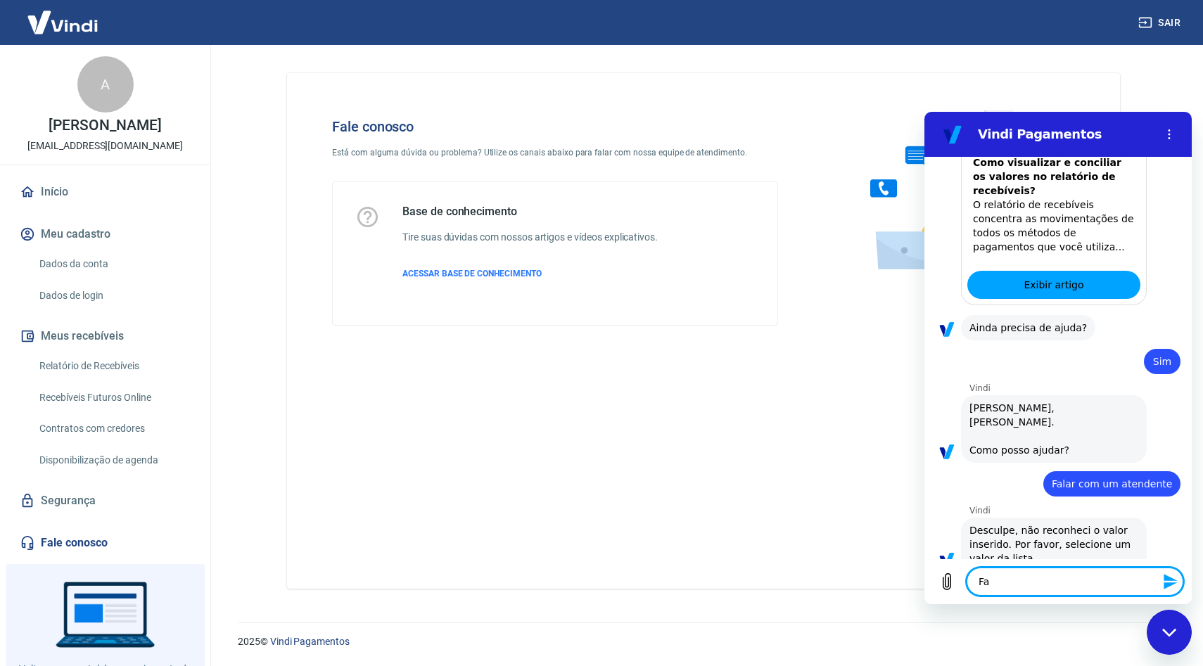
type textarea "Fal"
type textarea "x"
type textarea "Fala"
type textarea "x"
type textarea "Falar"
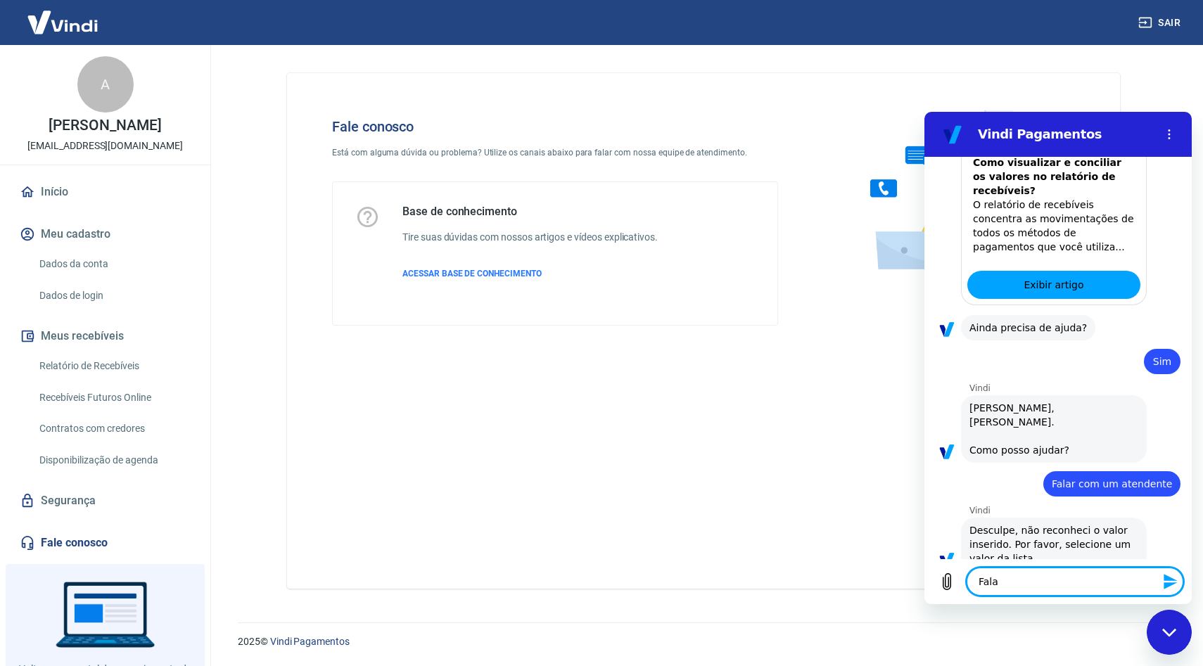
type textarea "x"
type textarea "Falar"
type textarea "x"
type textarea "Falar c"
type textarea "x"
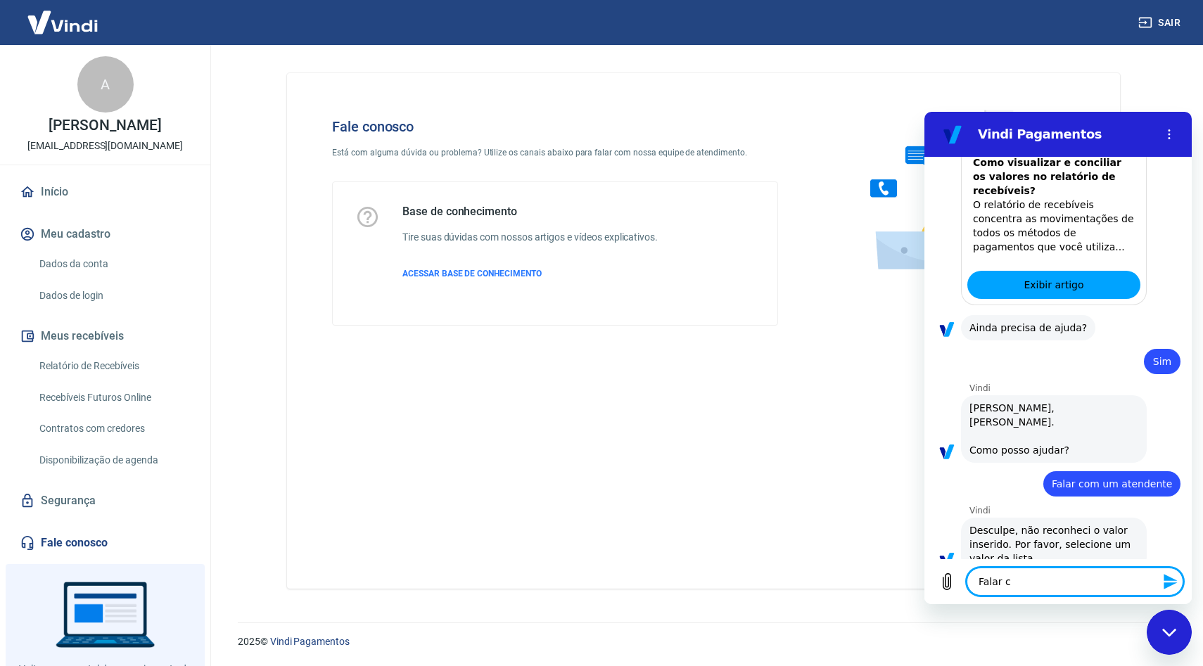
type textarea "Falar co"
type textarea "x"
type textarea "Falar com"
type textarea "x"
type textarea "Falar com"
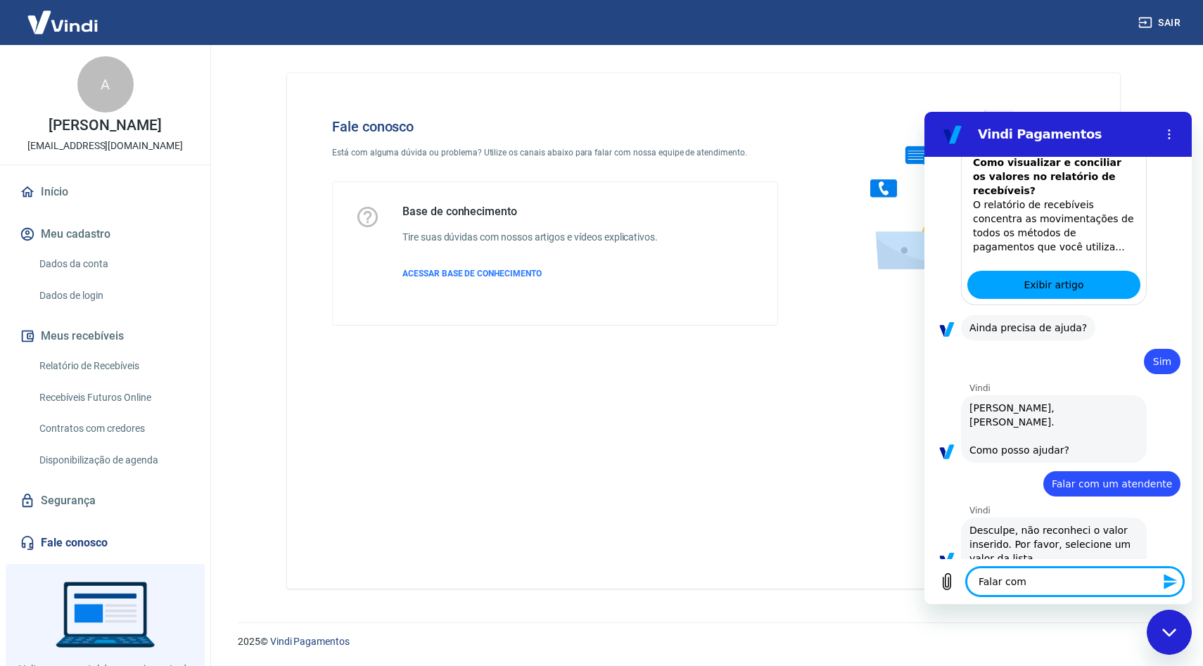
type textarea "x"
type textarea "Falar com u"
type textarea "x"
type textarea "Falar com um"
type textarea "x"
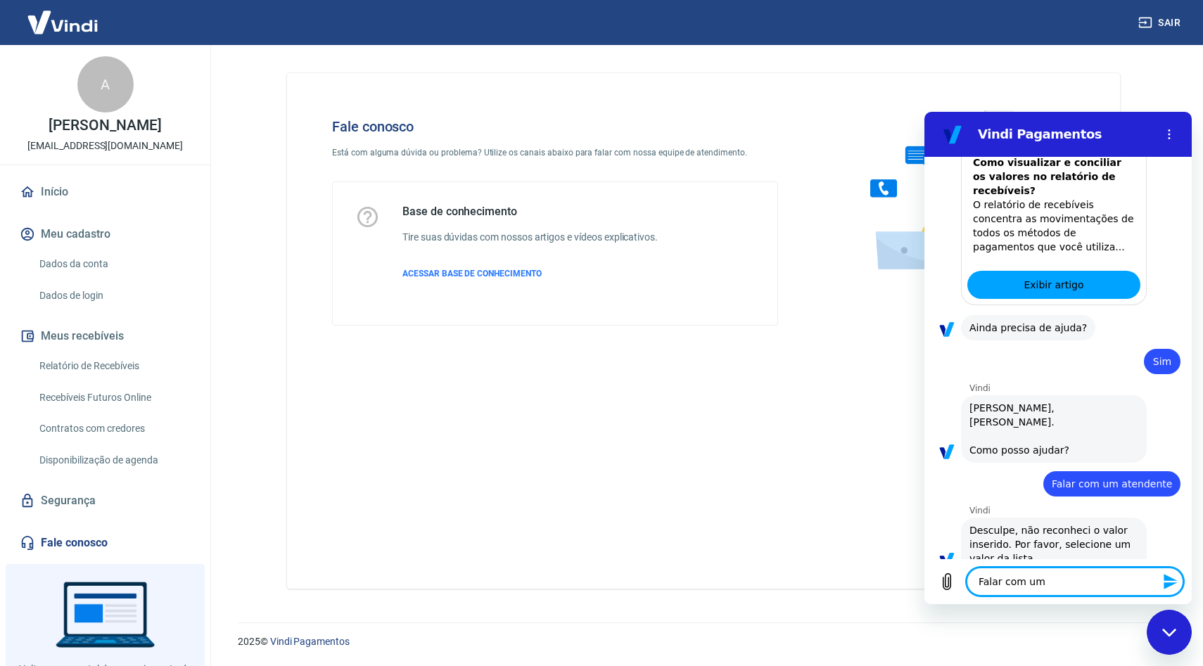
type textarea "Falar com um"
type textarea "x"
type textarea "Falar com um a"
type textarea "x"
type textarea "Falar com um at"
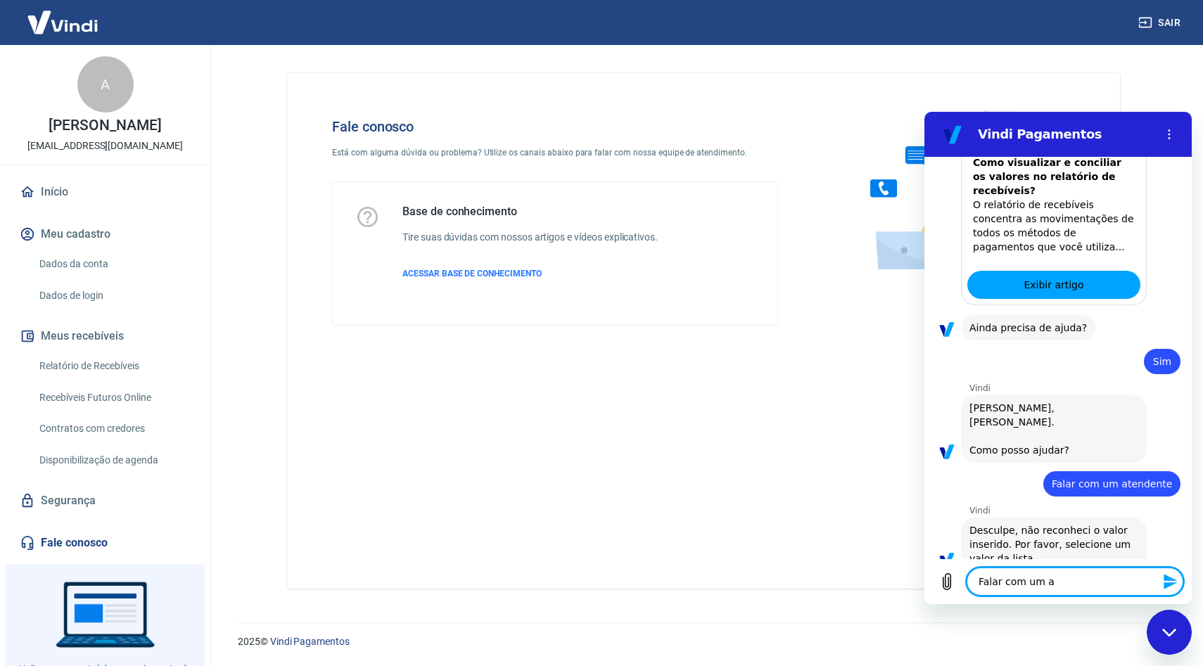
type textarea "x"
type textarea "Falar com um ate"
type textarea "x"
type textarea "Falar com um aten"
type textarea "x"
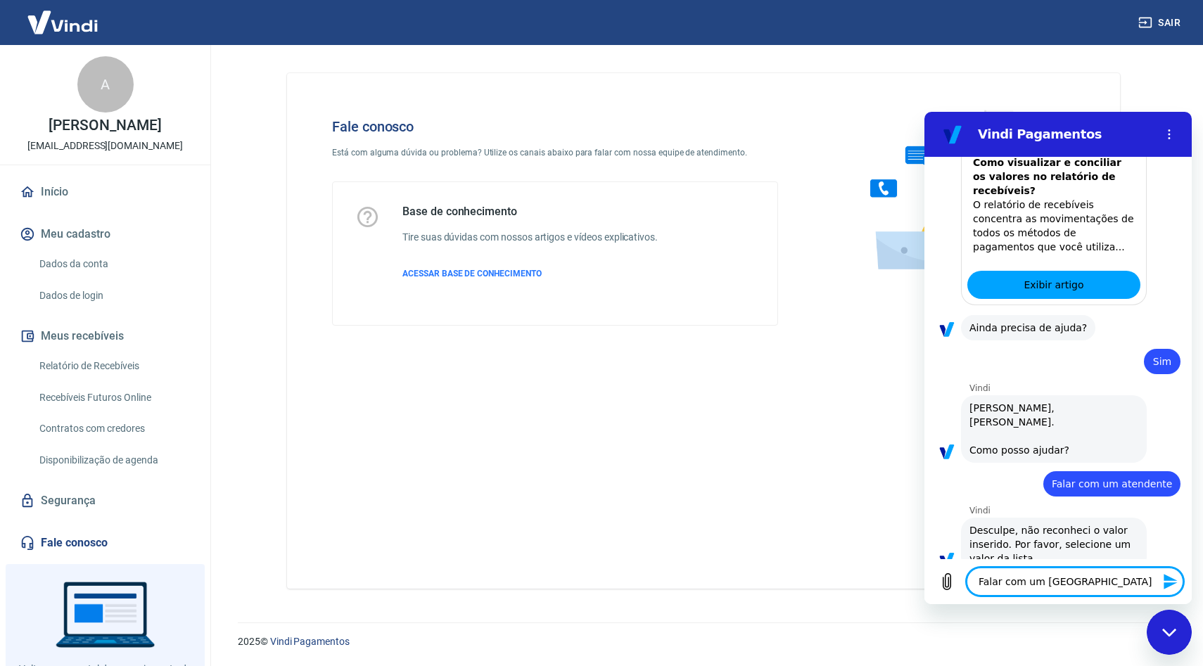
type textarea "Falar com um atend"
type textarea "x"
type textarea "Falar com um atende"
type textarea "x"
type textarea "Falar com um atenden"
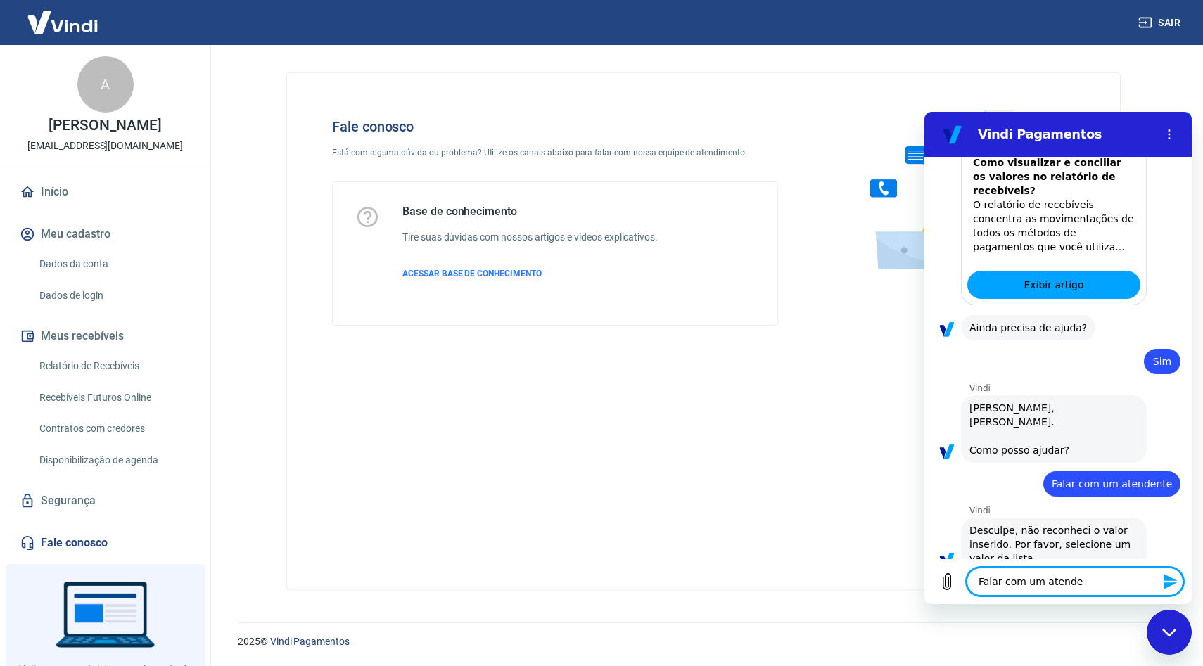
type textarea "x"
type textarea "Falar com um atendent"
type textarea "x"
type textarea "Falar com um atendente"
type textarea "x"
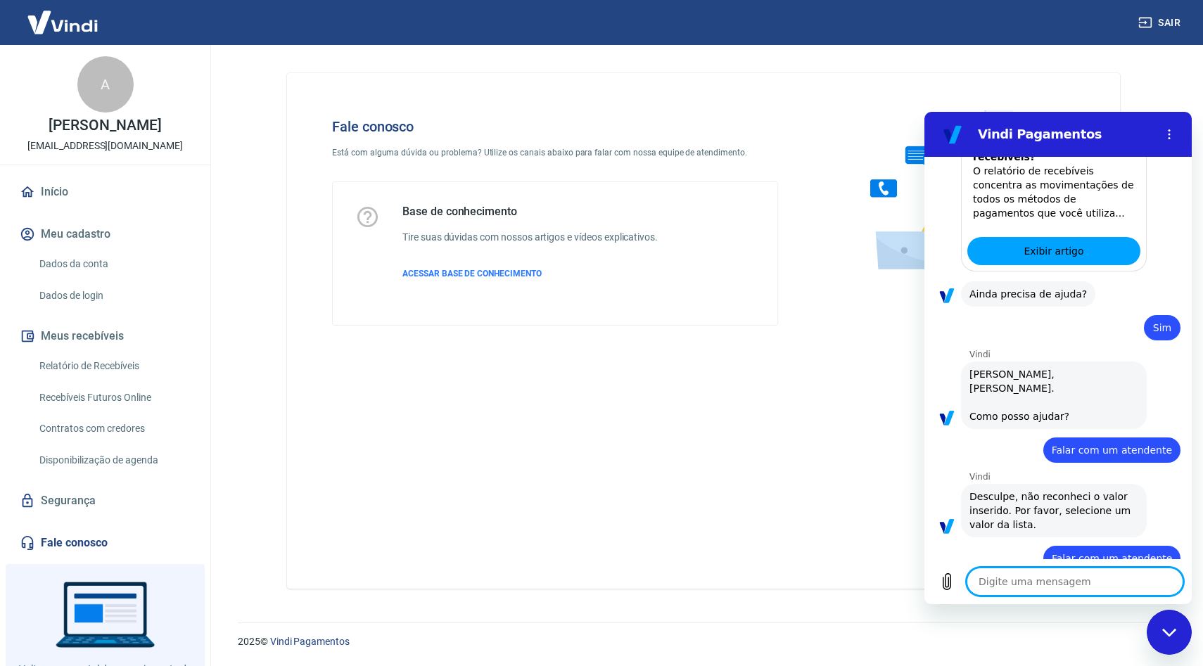
type textarea "x"
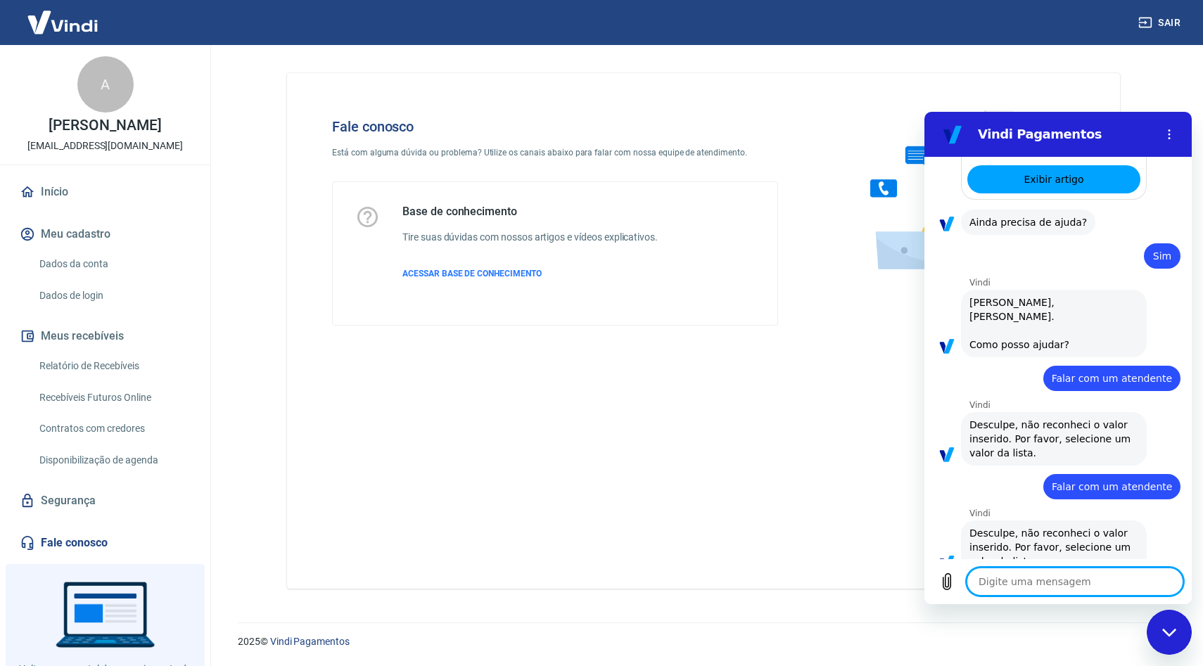
scroll to position [440, 0]
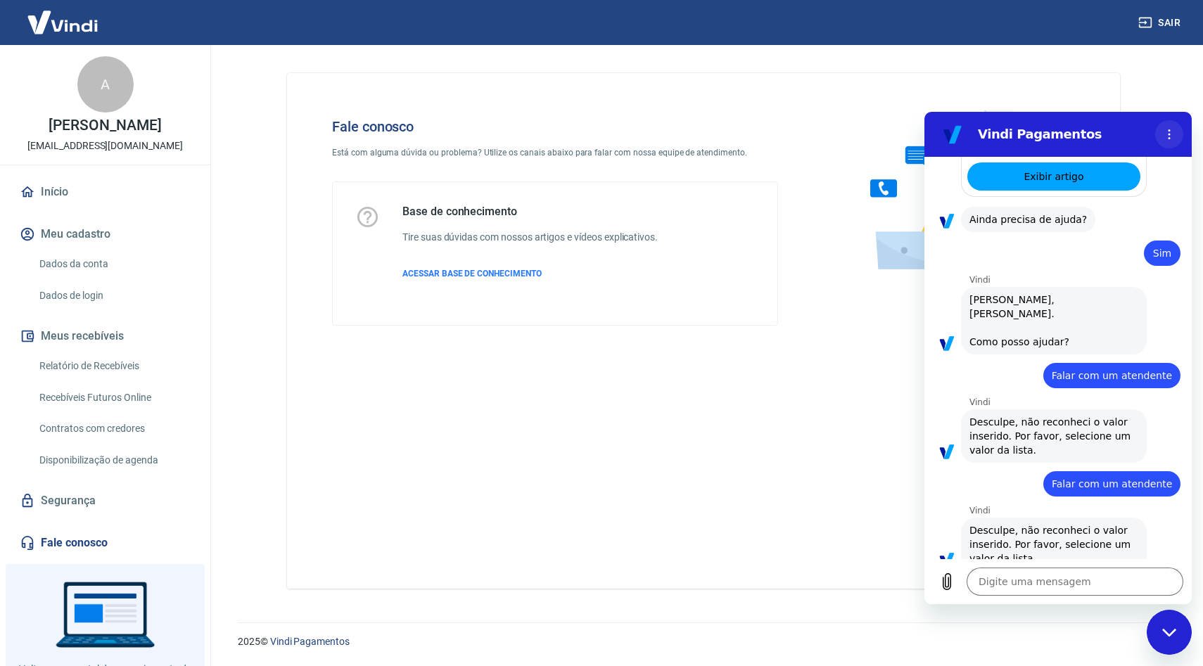
click at [1168, 134] on circle "Menu de opções" at bounding box center [1169, 135] width 2 height 2
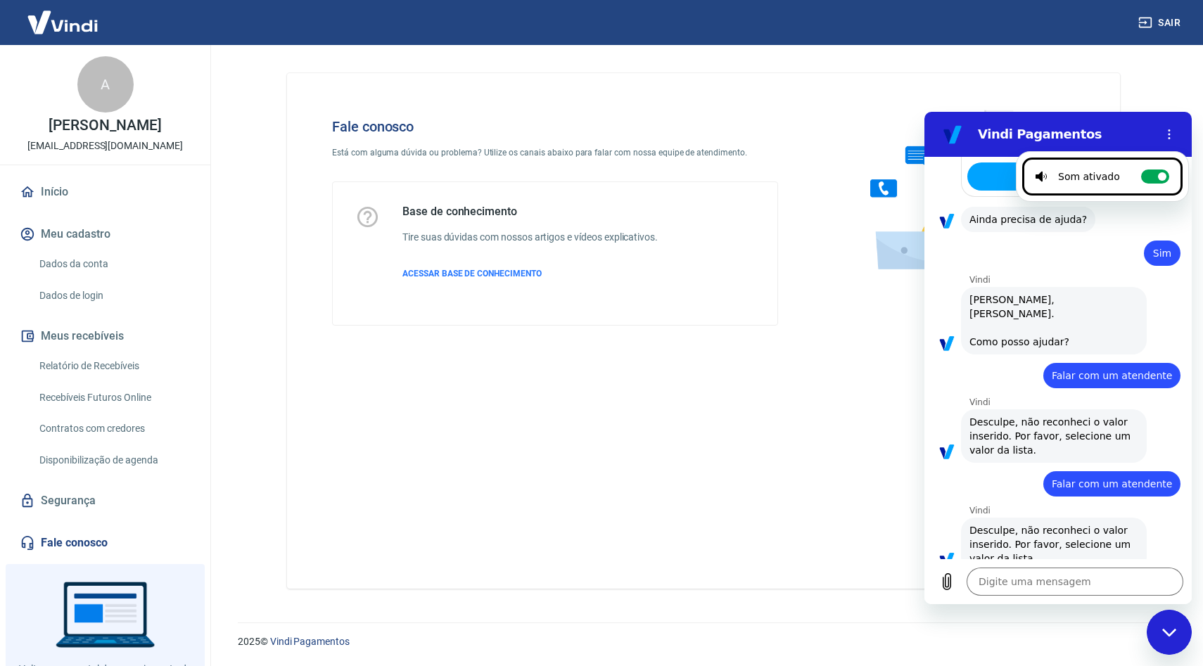
click at [854, 383] on div "Fale conosco Está com alguma dúvida ou problema? Utilize os canais abaixo para …" at bounding box center [703, 330] width 833 height 515
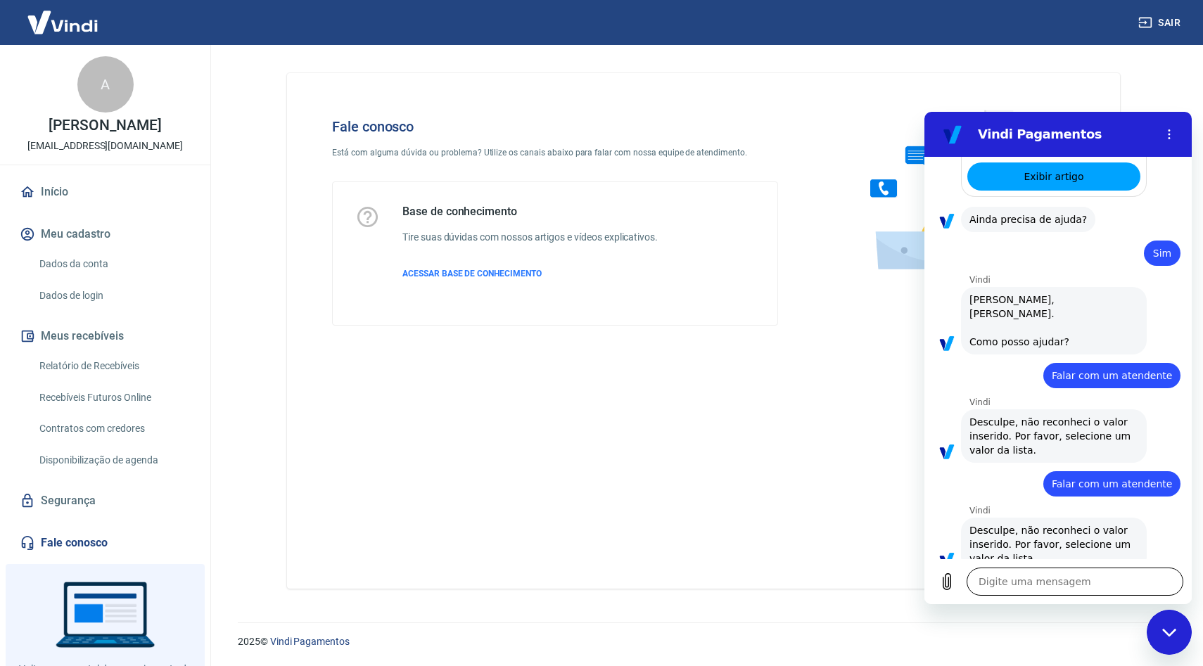
click at [1067, 577] on textarea at bounding box center [1074, 582] width 217 height 28
click at [1060, 581] on textarea at bounding box center [1074, 582] width 217 height 28
click at [1060, 580] on textarea at bounding box center [1074, 582] width 217 height 28
click at [1060, 582] on textarea at bounding box center [1074, 582] width 217 height 28
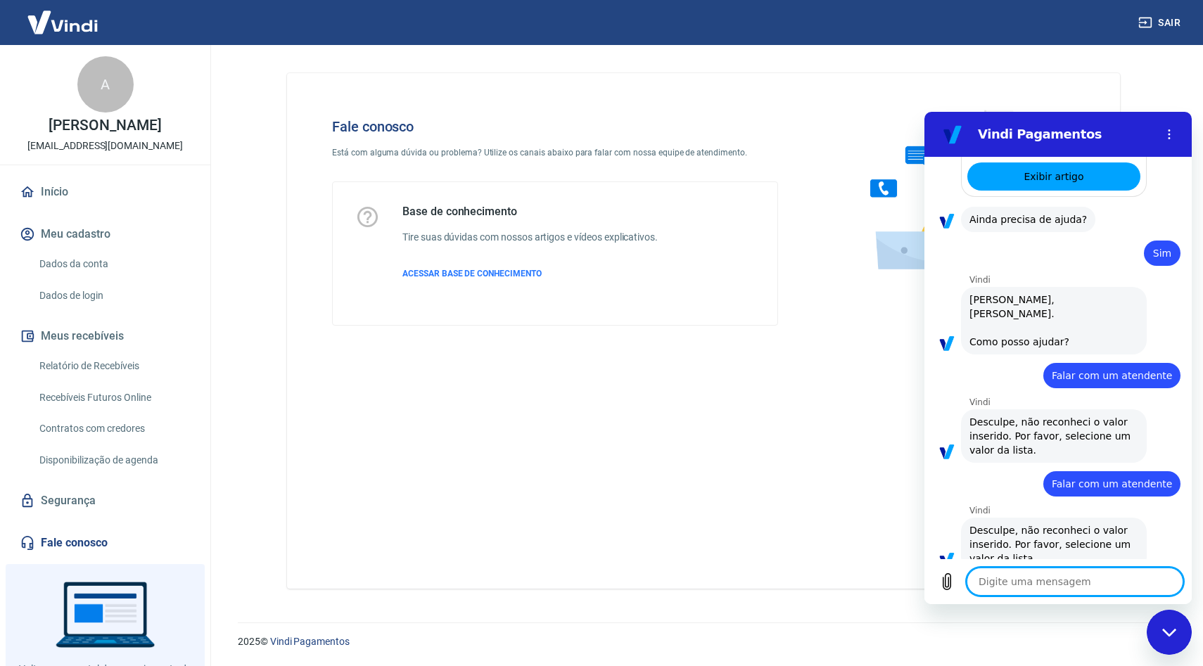
drag, startPoint x: 1060, startPoint y: 584, endPoint x: 943, endPoint y: 531, distance: 128.1
click at [1059, 583] on textarea at bounding box center [1074, 582] width 217 height 28
click at [800, 485] on div "Fale conosco Está com alguma dúvida ou problema? Utilize os canais abaixo para …" at bounding box center [703, 330] width 833 height 515
click at [977, 95] on div "Fale conosco Está com alguma dúvida ou problema? Utilize os canais abaixo para …" at bounding box center [703, 330] width 833 height 515
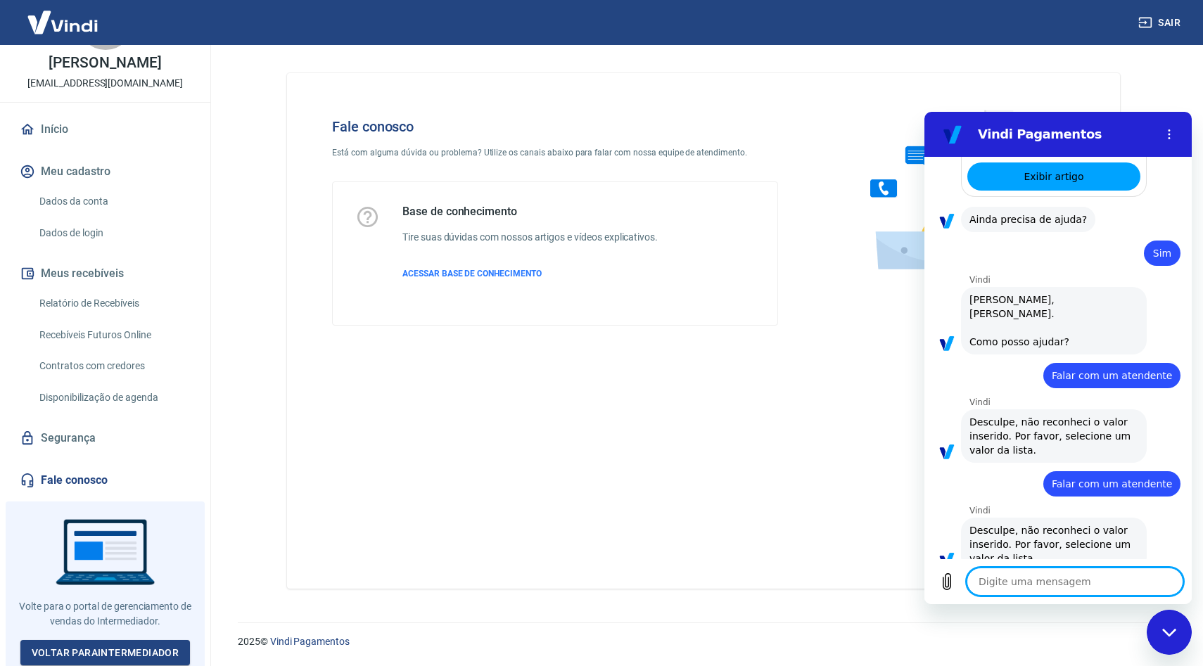
drag, startPoint x: 1034, startPoint y: 582, endPoint x: 1033, endPoint y: 589, distance: 7.1
click at [1034, 589] on textarea at bounding box center [1074, 582] width 217 height 28
type textarea "R"
type textarea "x"
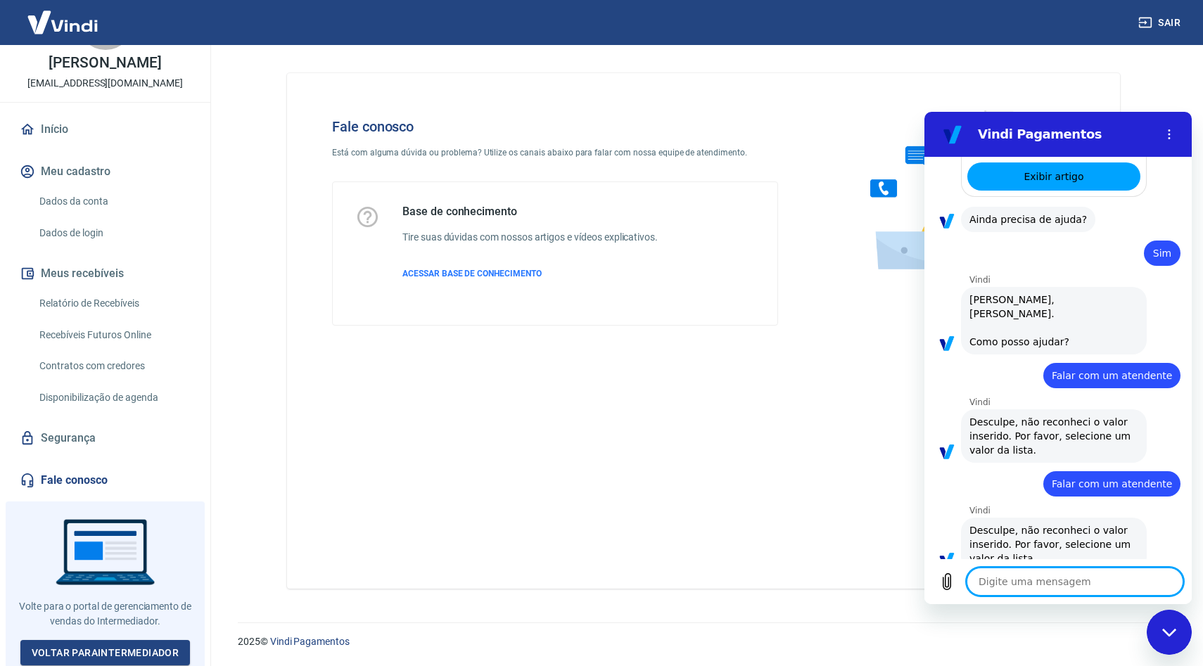
type textarea "S"
type textarea "x"
type textarea "Sa"
type textarea "x"
type textarea "Sal"
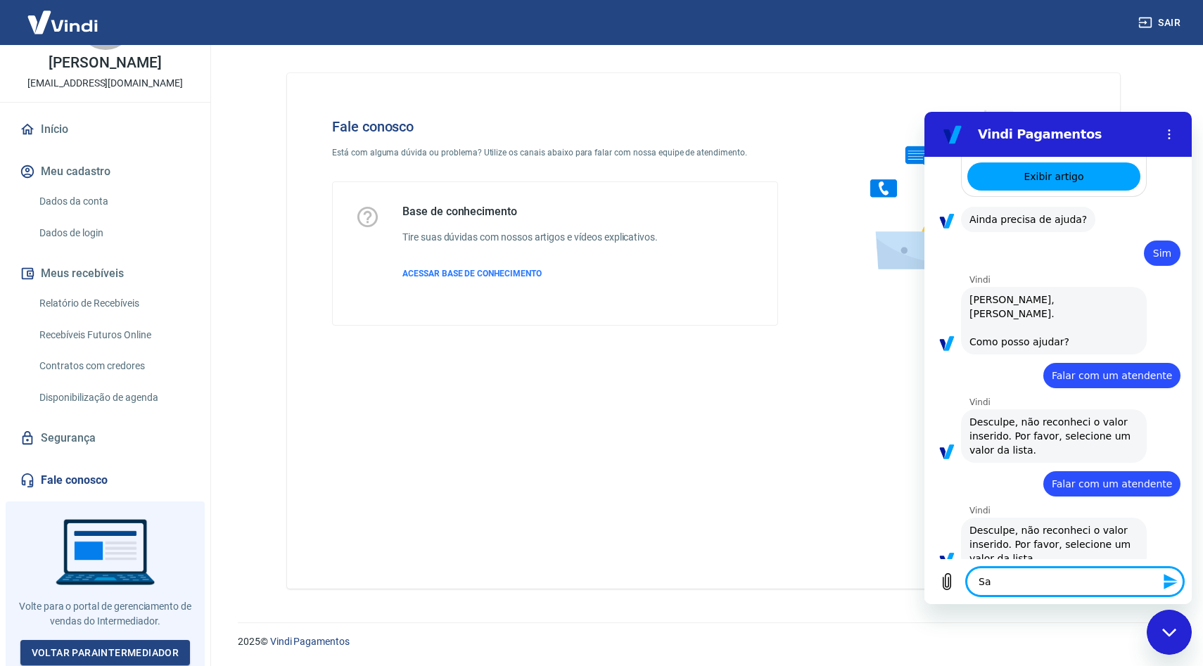
type textarea "x"
type textarea "Sald"
type textarea "x"
type textarea "Saldo"
type textarea "x"
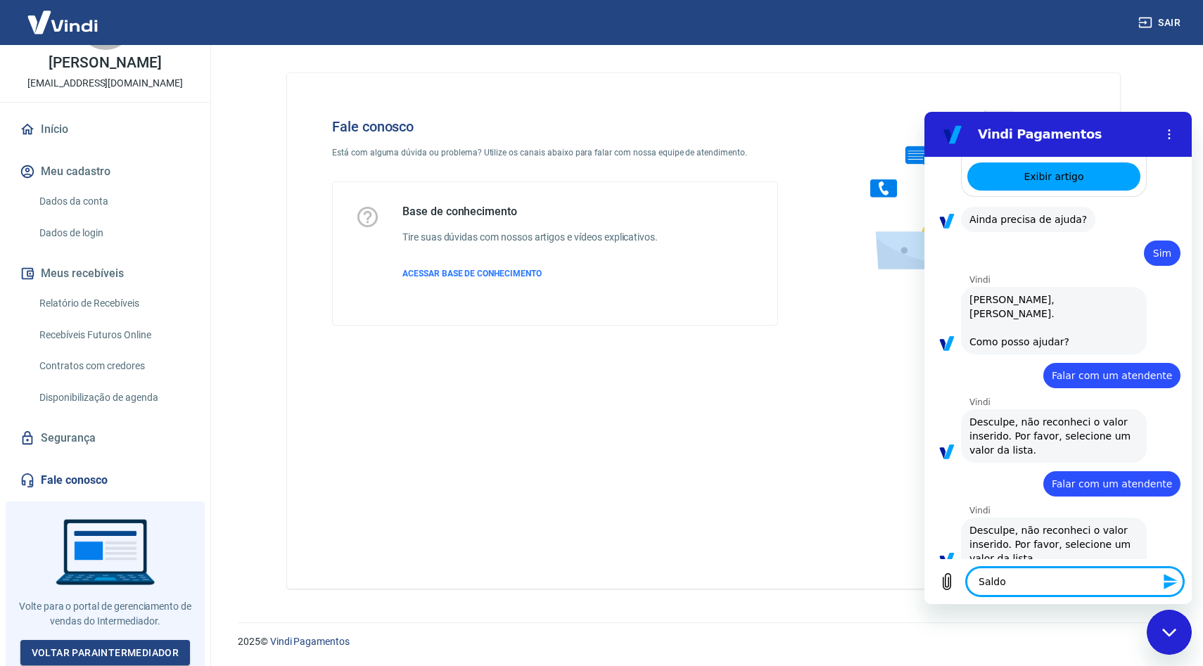
type textarea "Saldo"
type textarea "x"
type textarea "Saldo n"
type textarea "x"
type textarea "Saldo n˜"
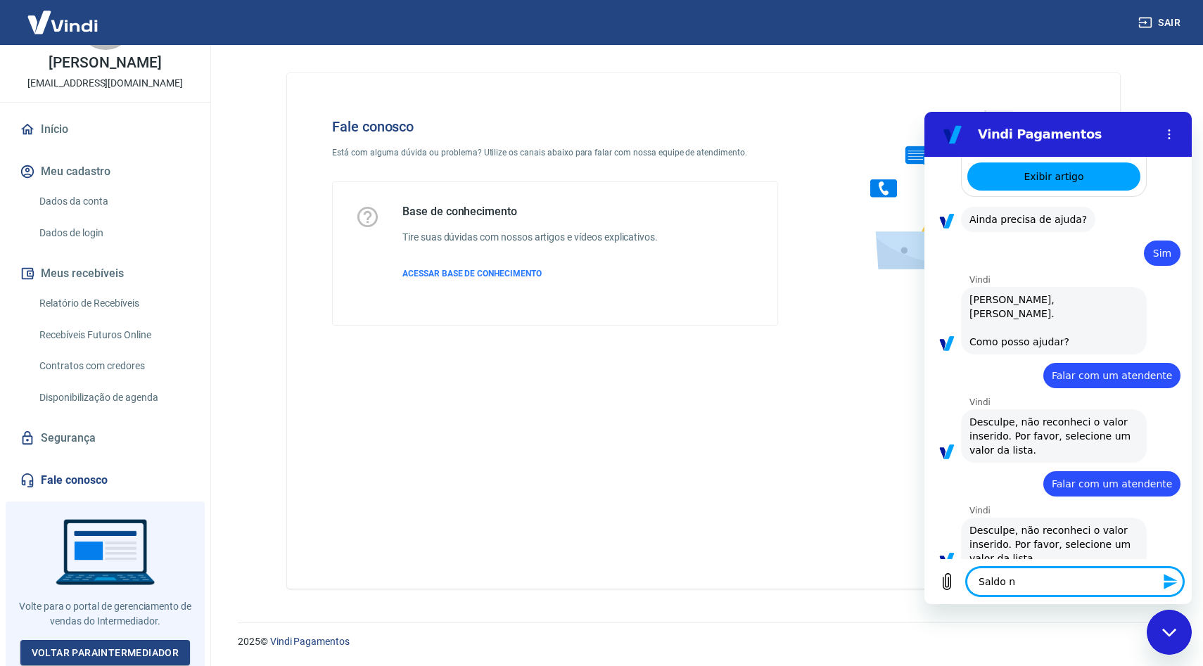
type textarea "x"
type textarea "Saldo nã"
type textarea "x"
type textarea "Saldo não"
type textarea "x"
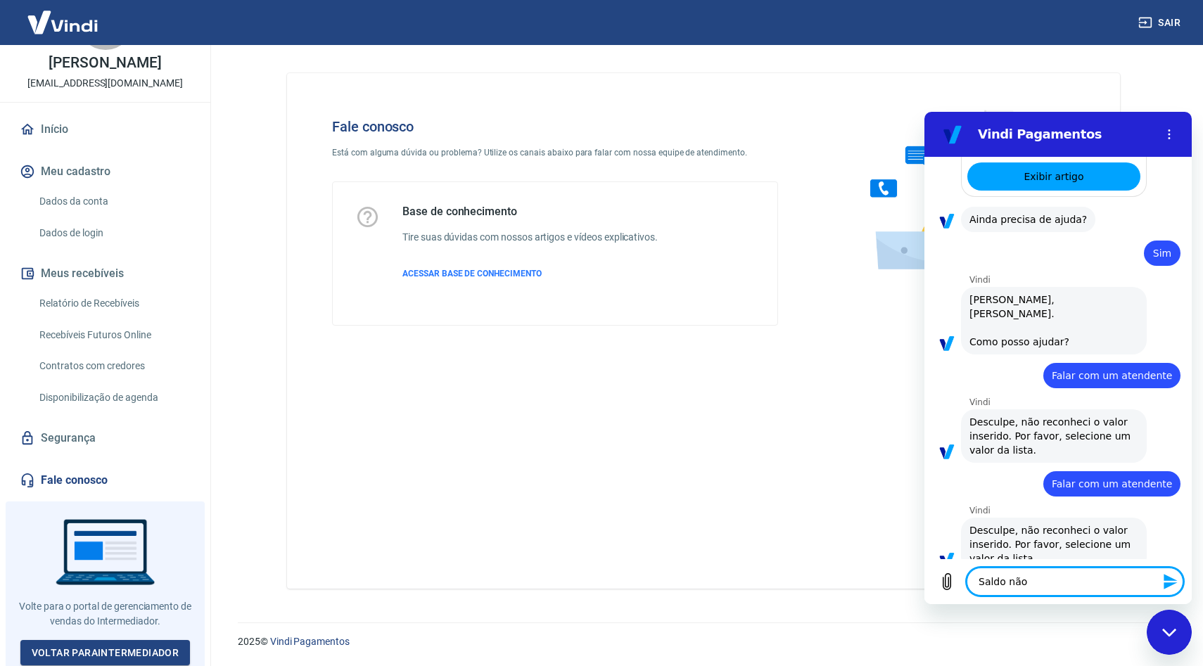
type textarea "Saldo não"
type textarea "x"
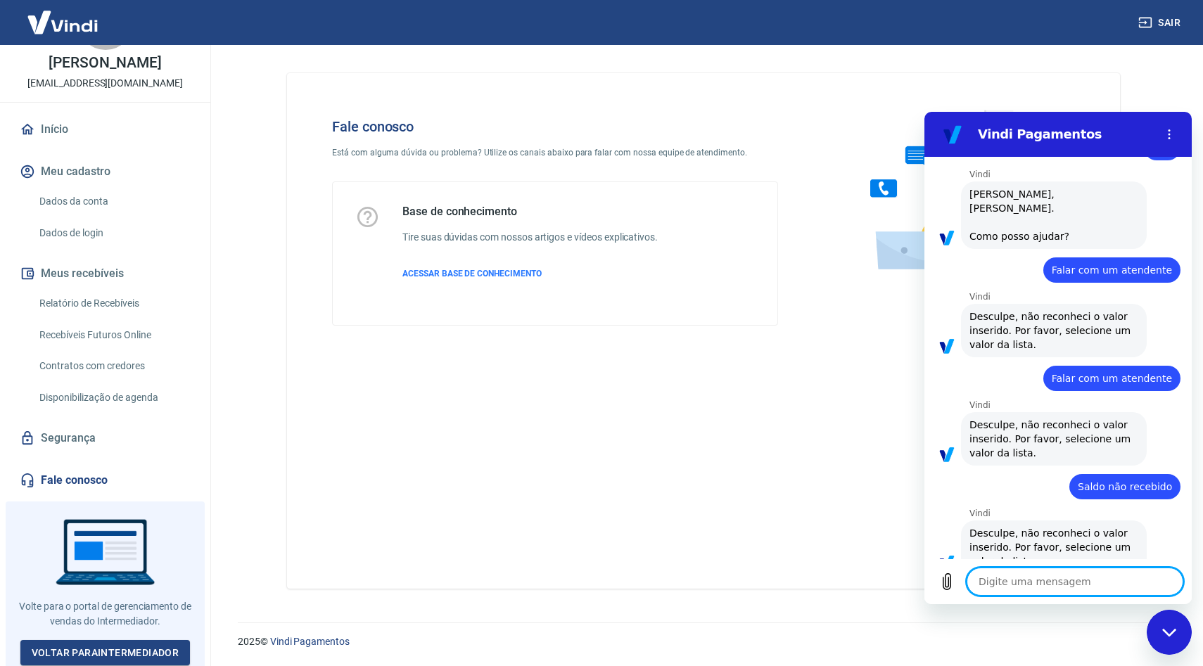
scroll to position [548, 0]
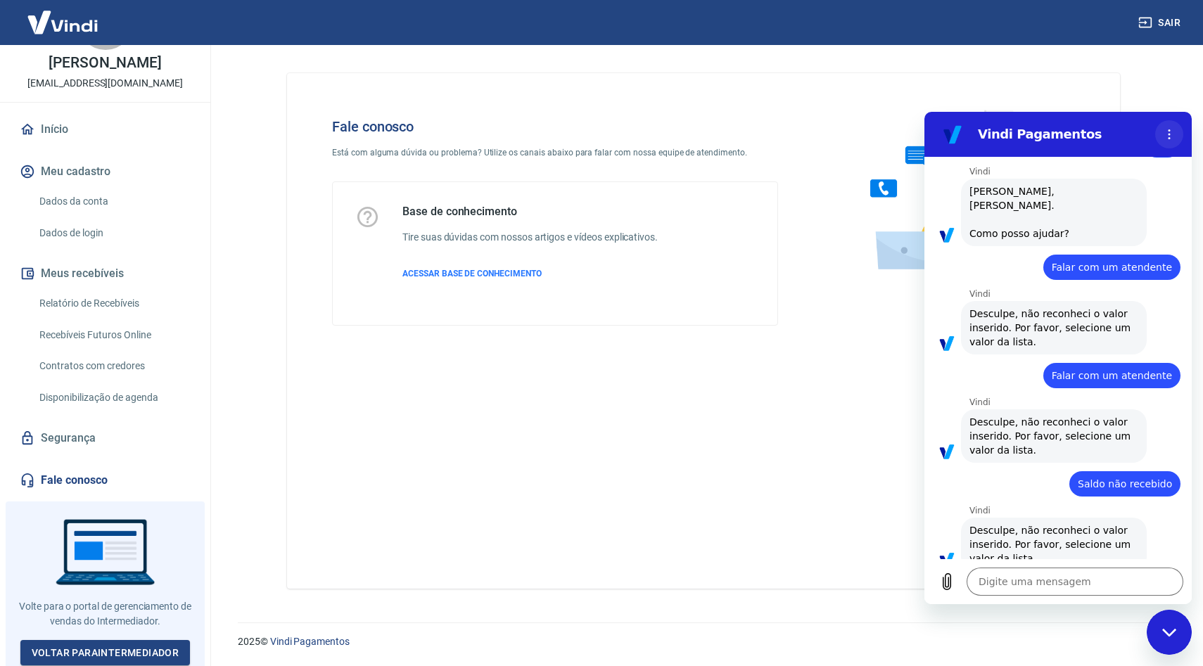
click at [1175, 136] on button "Menu de opções" at bounding box center [1169, 134] width 28 height 28
click at [956, 136] on figure at bounding box center [952, 134] width 28 height 28
click at [1144, 18] on icon "button" at bounding box center [1145, 23] width 13 height 11
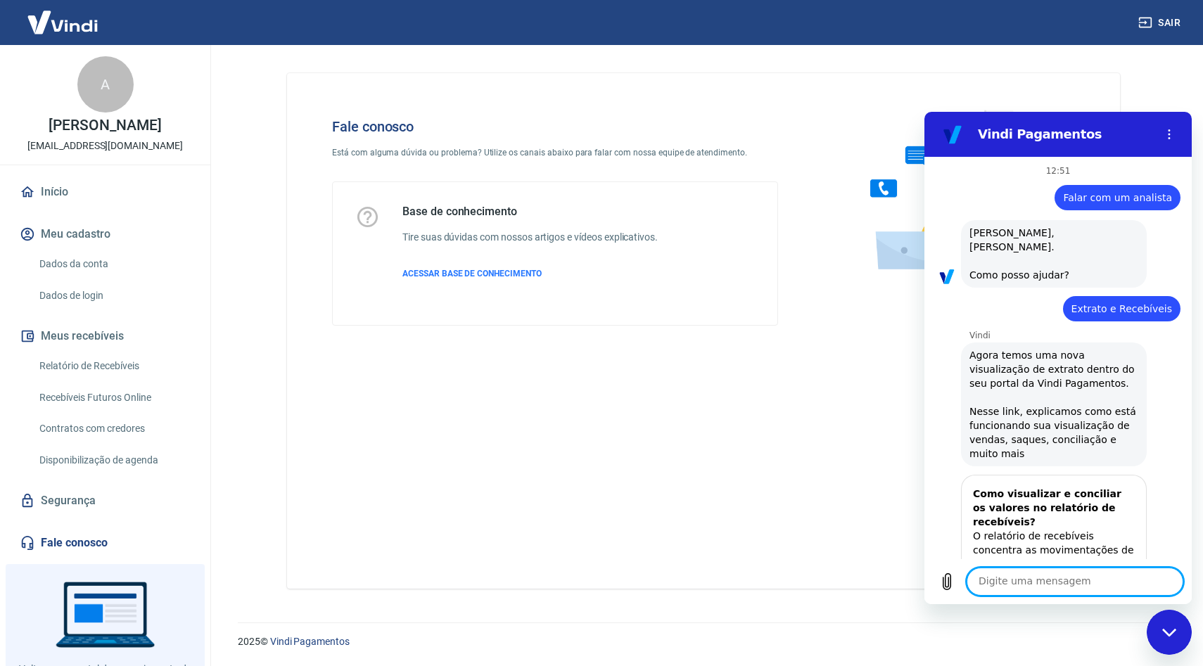
scroll to position [548, 0]
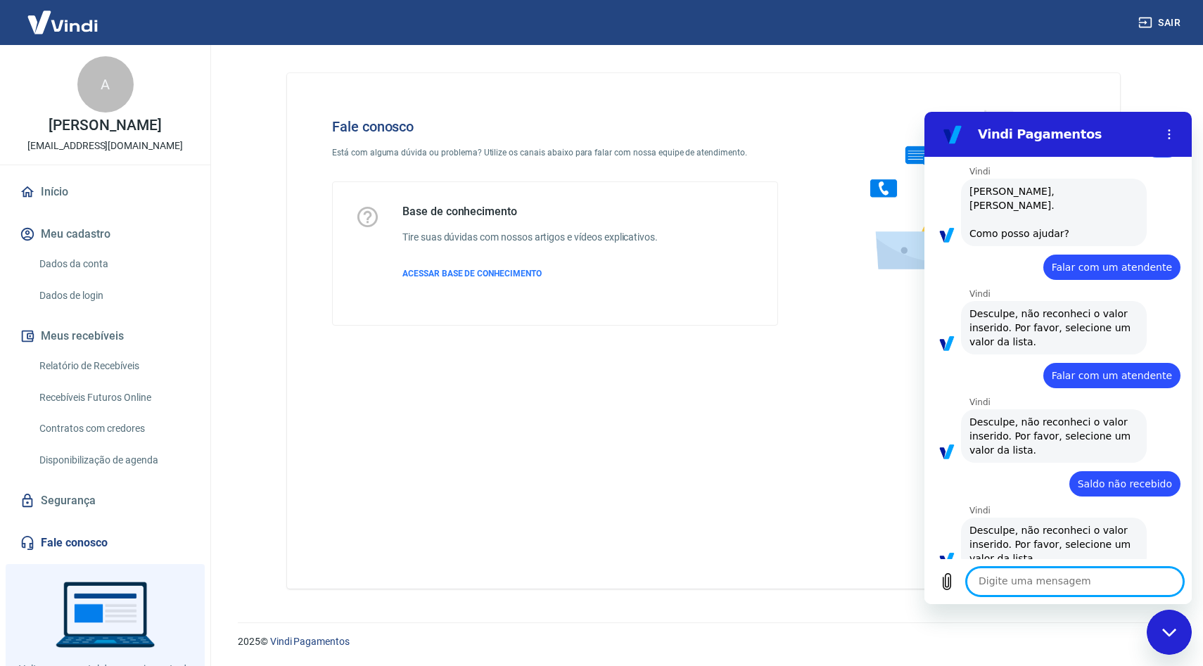
click at [1165, 638] on div "Fechar janela de mensagens" at bounding box center [1169, 632] width 42 height 42
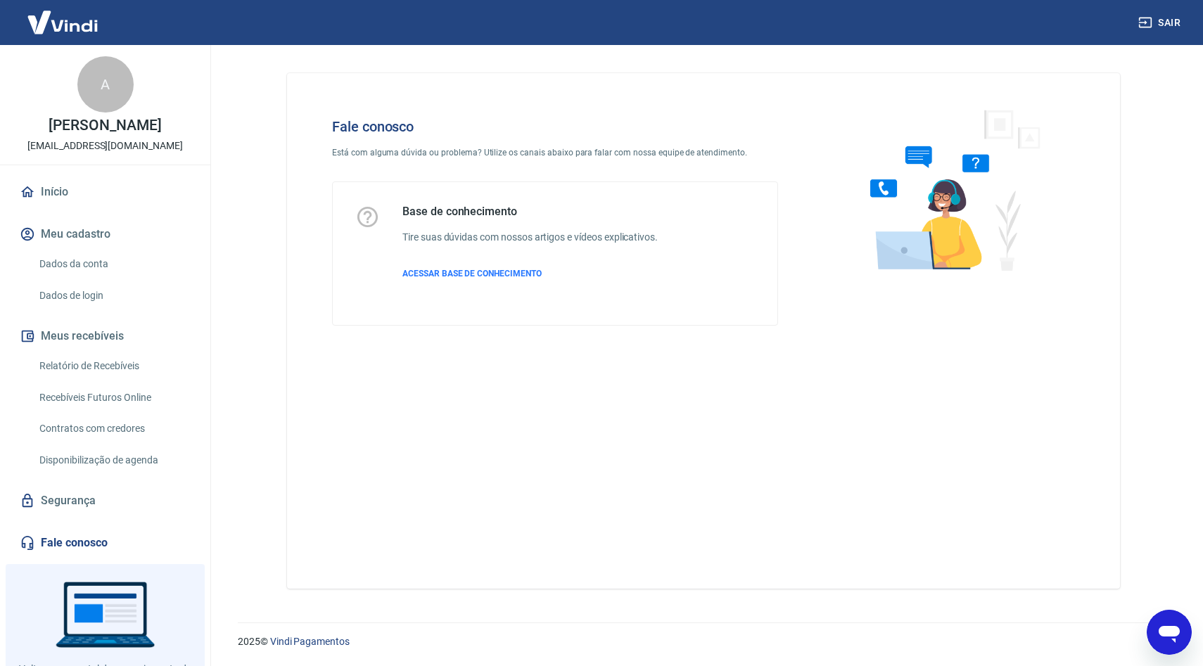
click at [1169, 633] on icon "Abrir janela de mensagens" at bounding box center [1168, 634] width 21 height 17
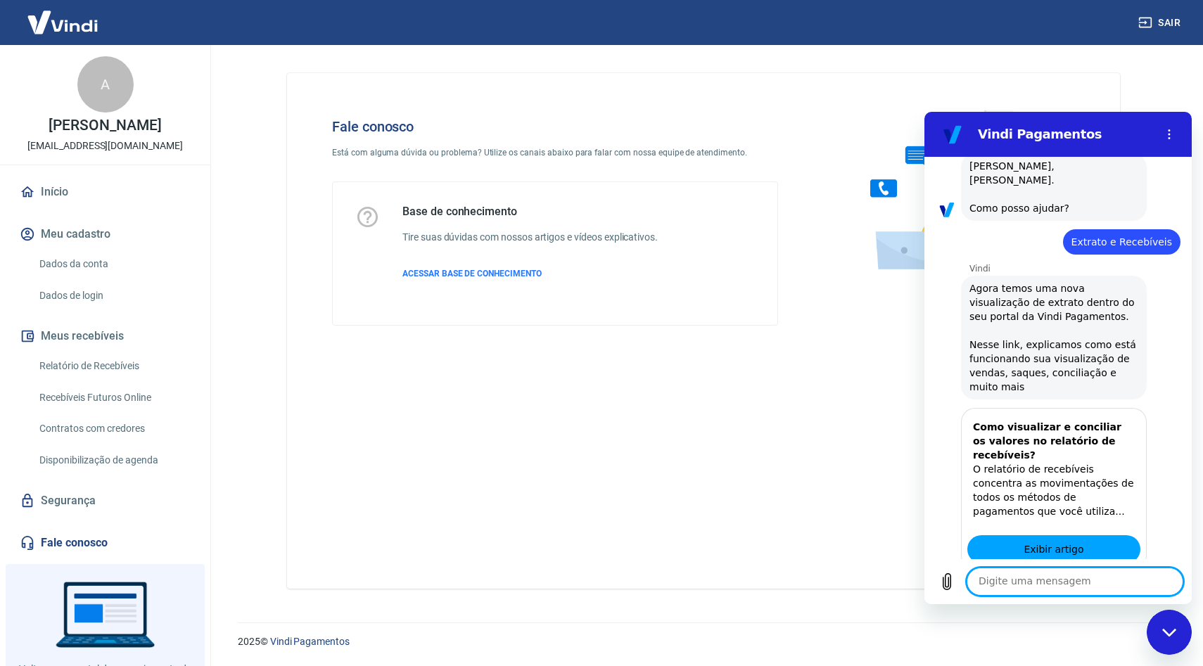
scroll to position [0, 0]
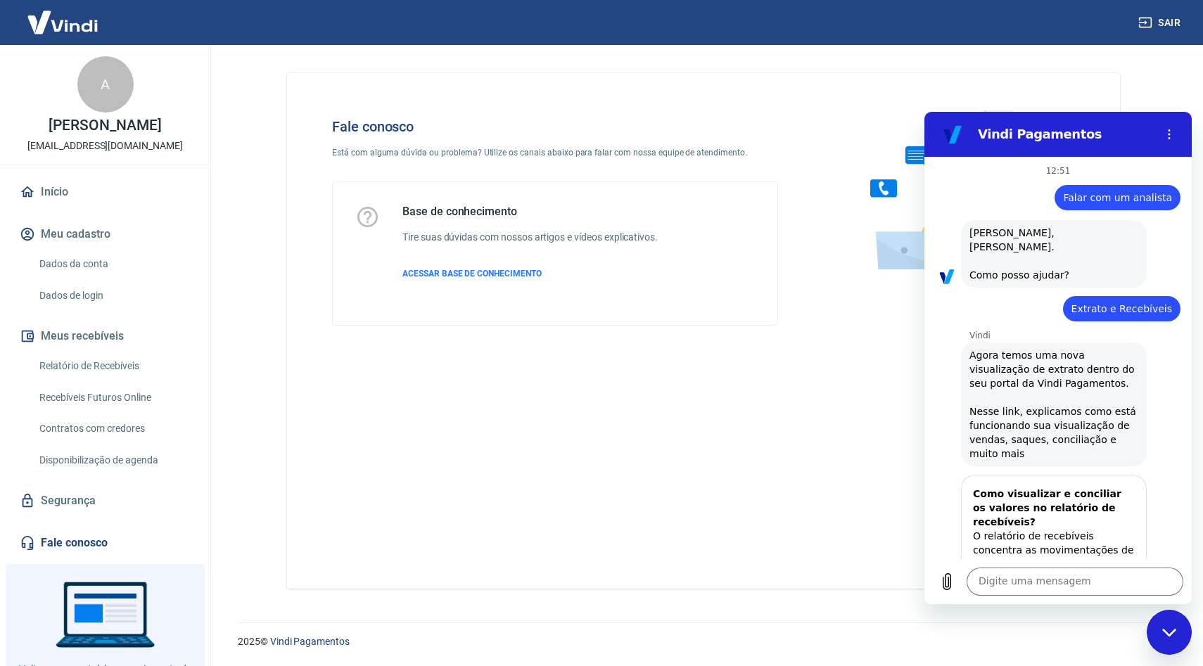
click at [1101, 302] on span "Extrato e Recebíveis" at bounding box center [1121, 309] width 101 height 14
drag, startPoint x: 1068, startPoint y: 293, endPoint x: 1170, endPoint y: 303, distance: 102.5
click at [1170, 303] on div "12:51 Web User 68d41359aae6f8ec61dbaa03 diz: Falar com um analista diz: [PERSON…" at bounding box center [1057, 358] width 267 height 402
copy span "Extrato e Recebíveis"
click at [989, 587] on textarea at bounding box center [1074, 582] width 217 height 28
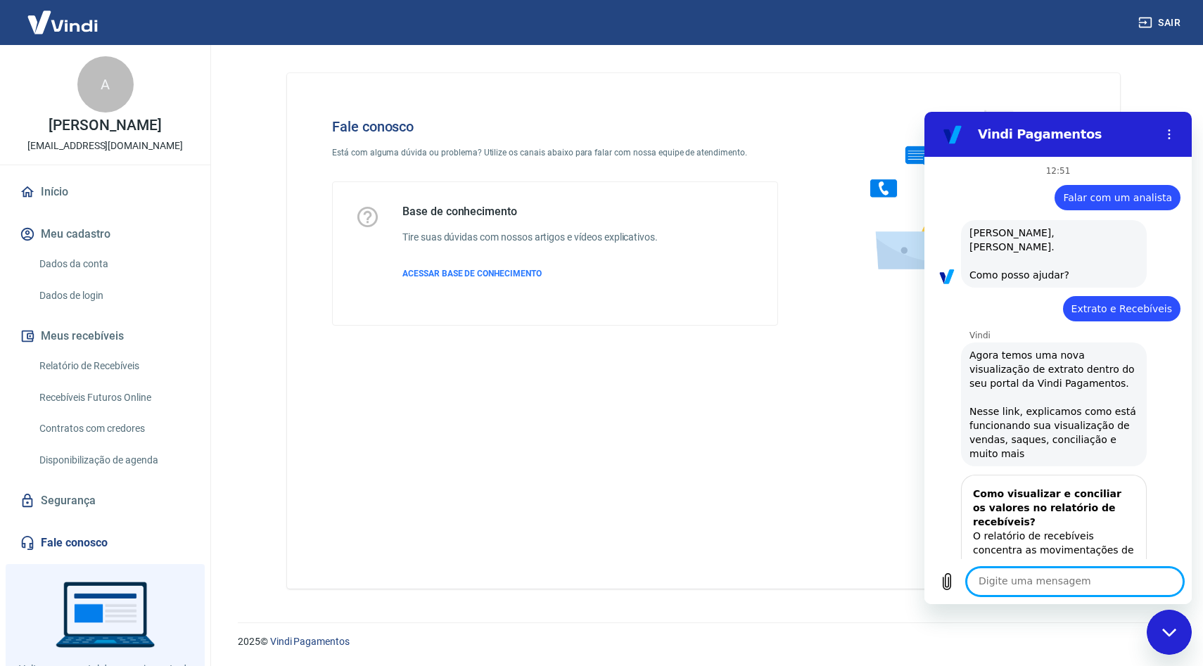
paste textarea "Extrato e Recebíveis"
type textarea "Extrato e Recebíveis"
click at [1169, 580] on icon "Enviar mensagem" at bounding box center [1169, 581] width 13 height 15
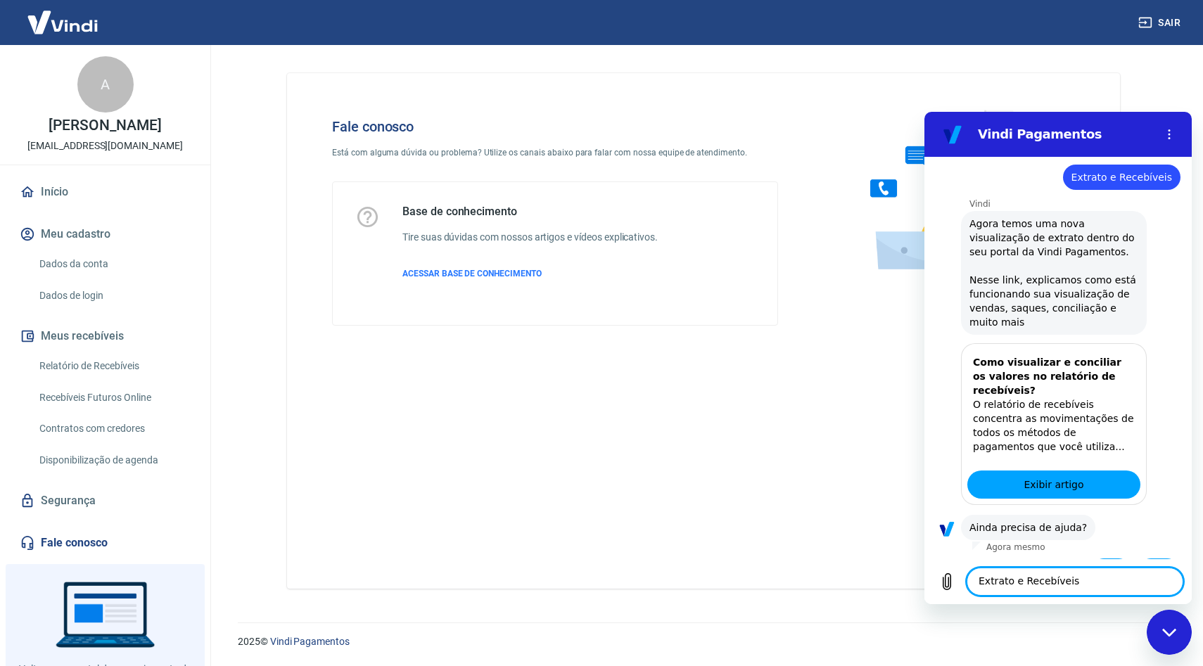
scroll to position [964, 0]
click at [1099, 557] on button "Sim" at bounding box center [1110, 570] width 41 height 27
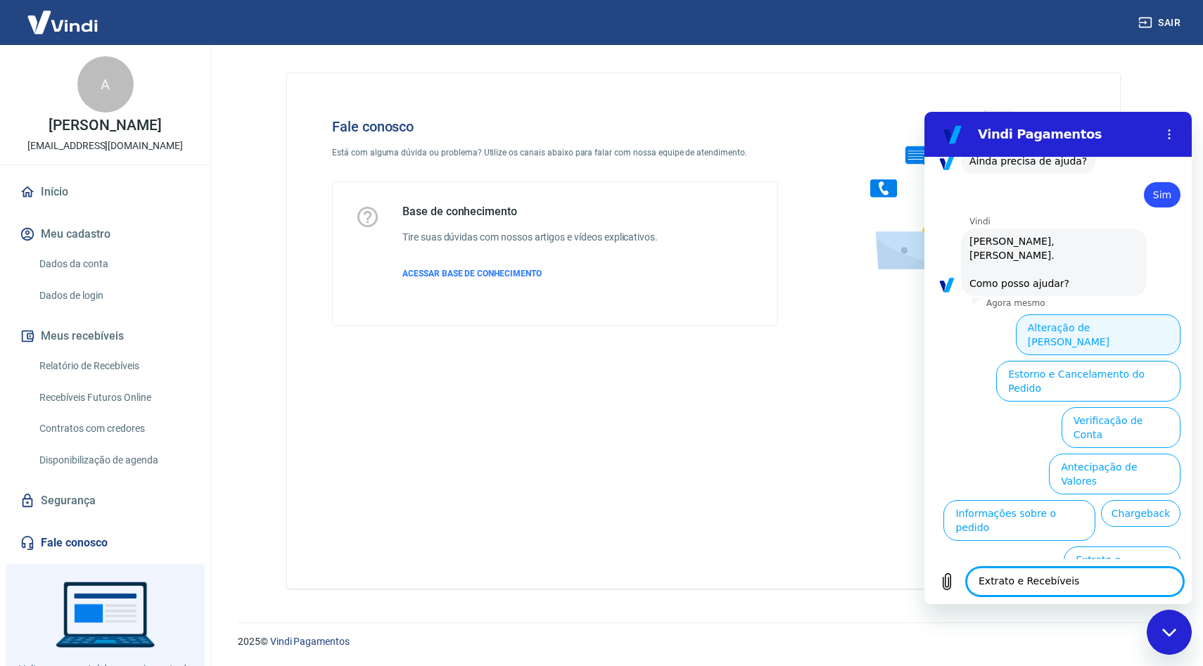
scroll to position [1331, 0]
click at [1108, 544] on button "Extrato e Recebíveis" at bounding box center [1121, 564] width 117 height 41
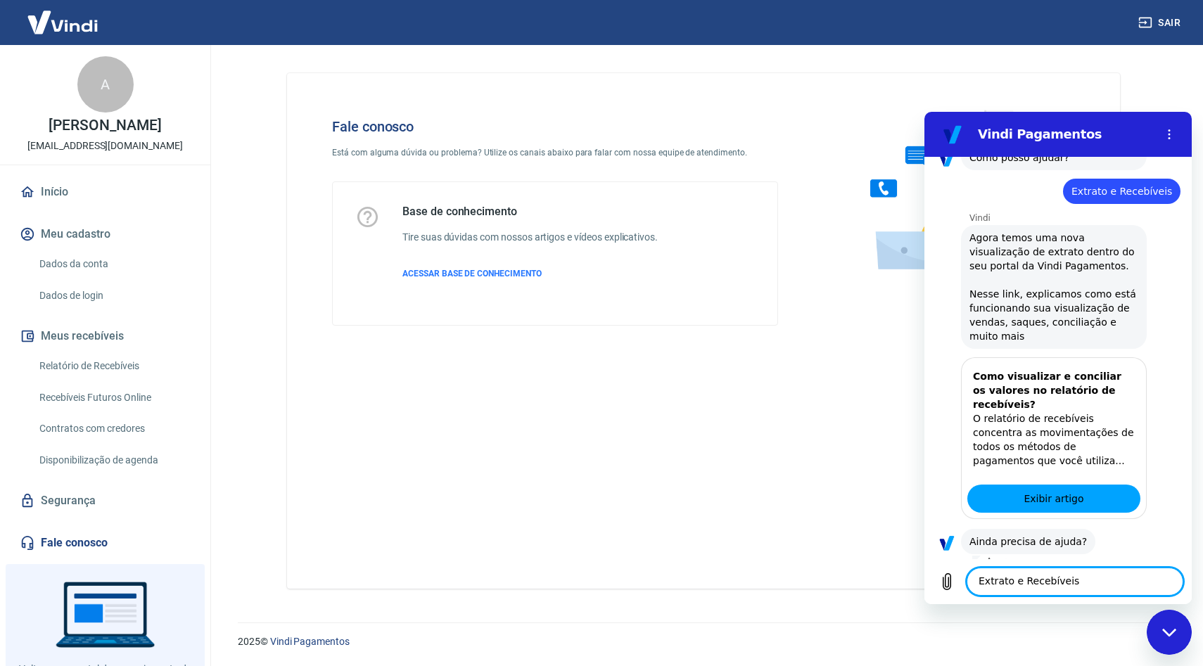
scroll to position [1456, 0]
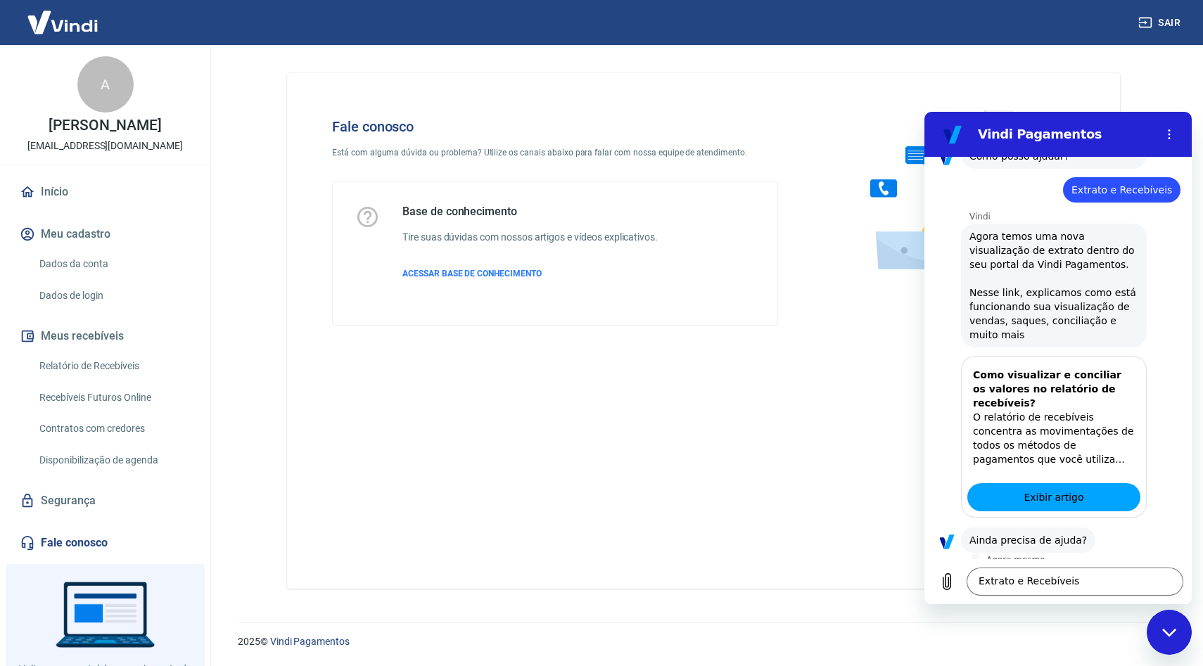
click at [1102, 571] on button "Sim" at bounding box center [1110, 584] width 41 height 27
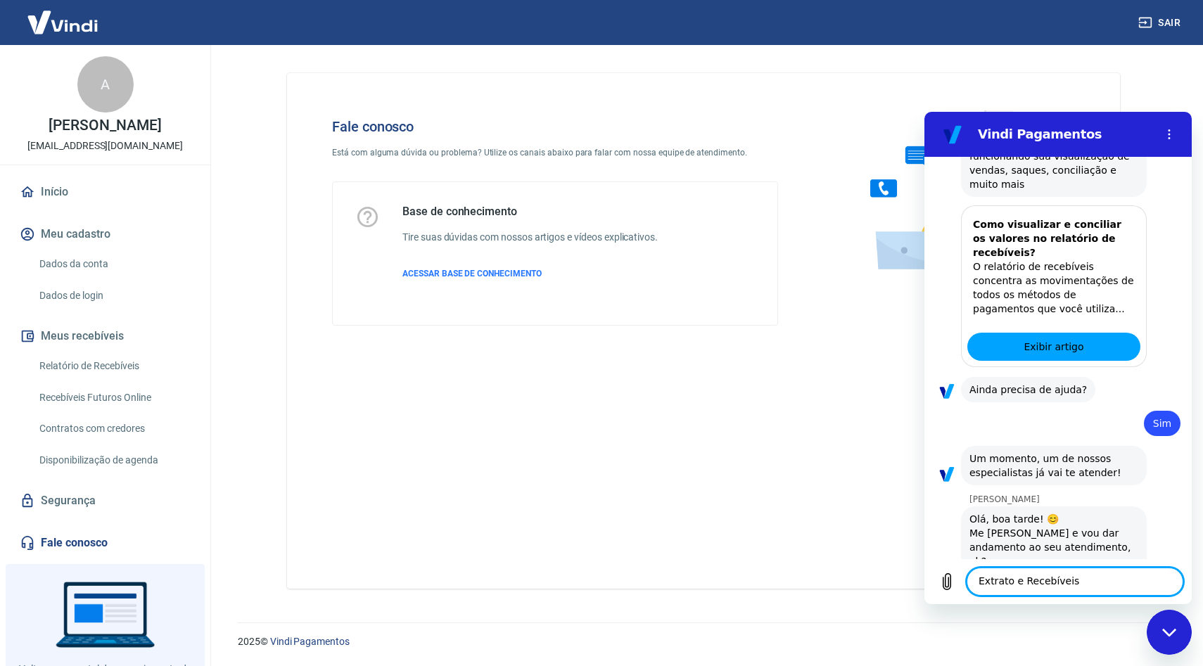
scroll to position [1610, 0]
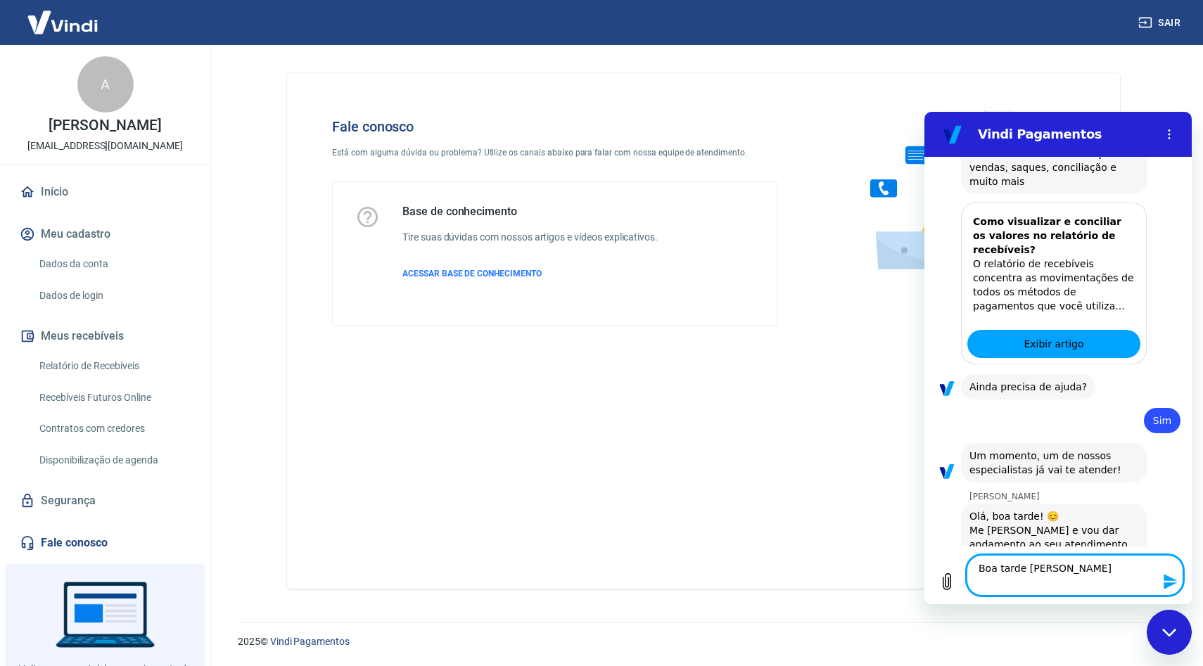
type textarea "Boa tarde [PERSON_NAME]"
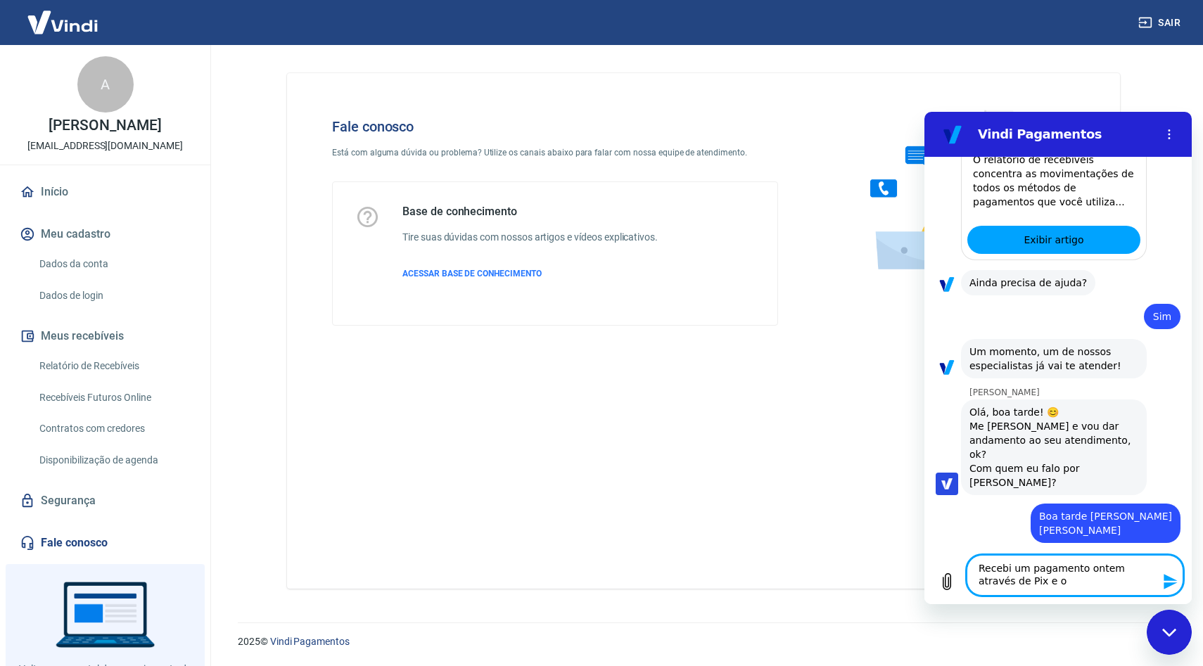
scroll to position [1717, 0]
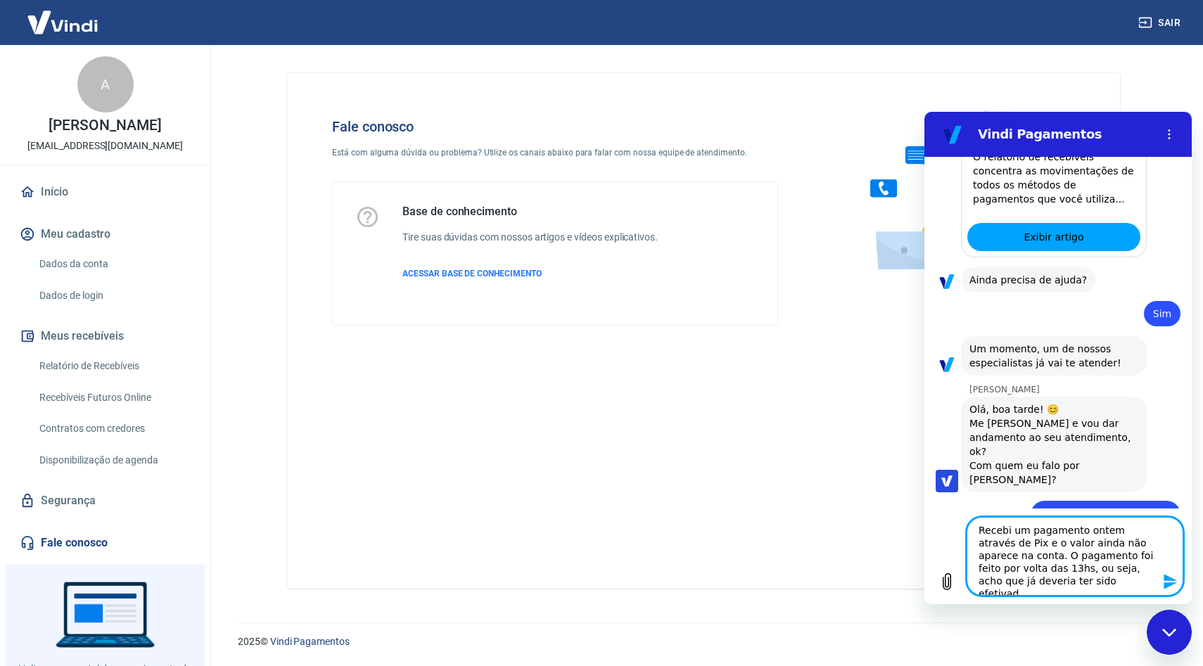
type textarea "Recebi um pagamento ontem através de Pix e o valor ainda não aparece na conta. …"
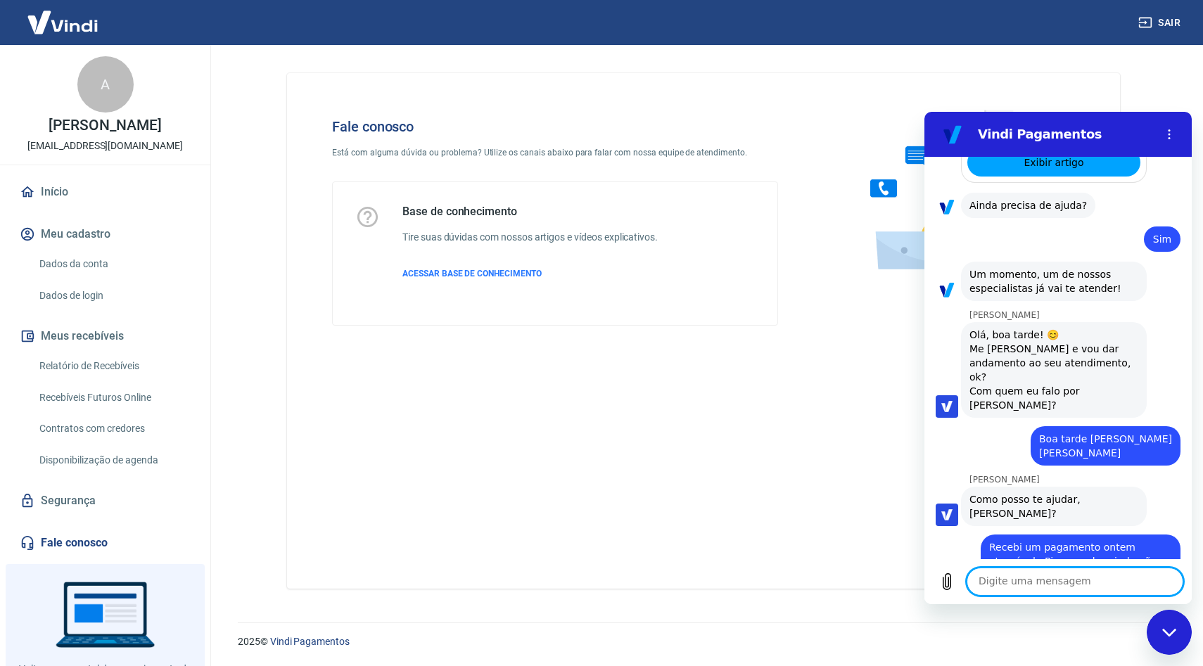
scroll to position [1794, 0]
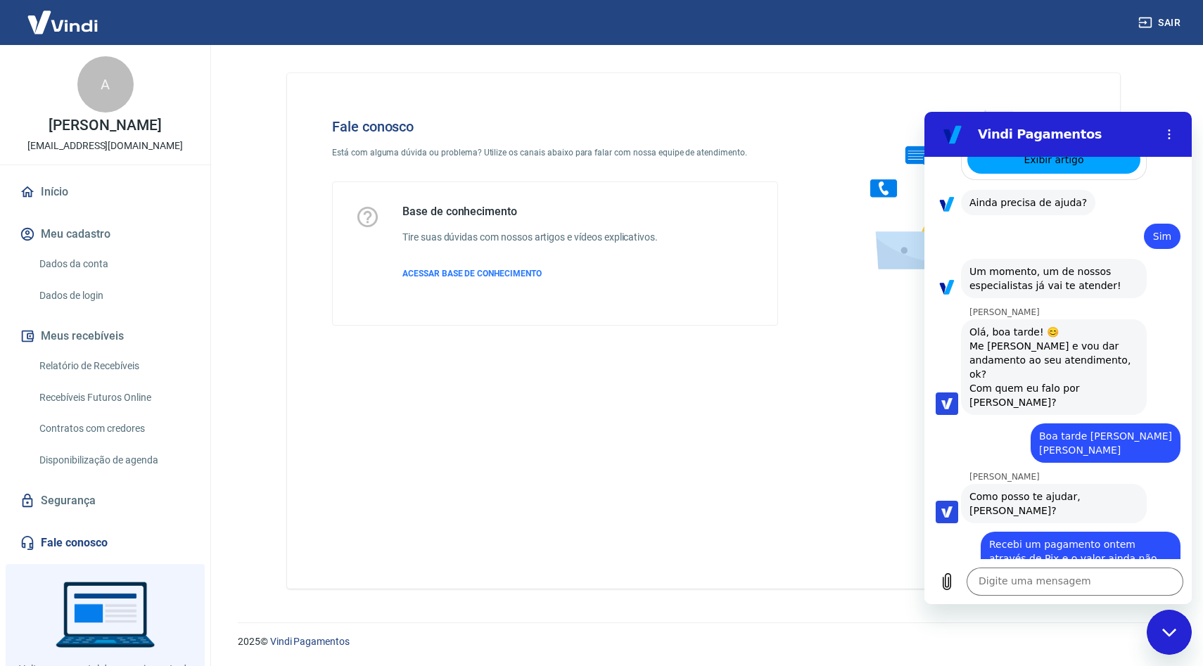
click at [65, 393] on link "Recebíveis Futuros Online" at bounding box center [114, 397] width 160 height 29
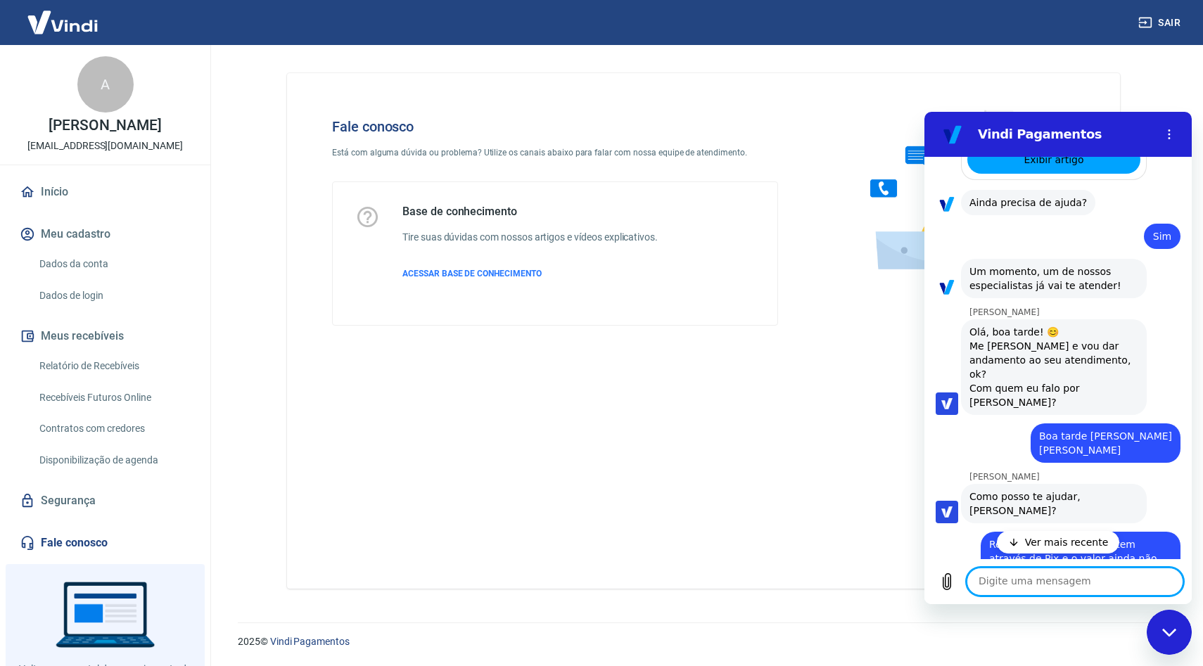
scroll to position [1854, 0]
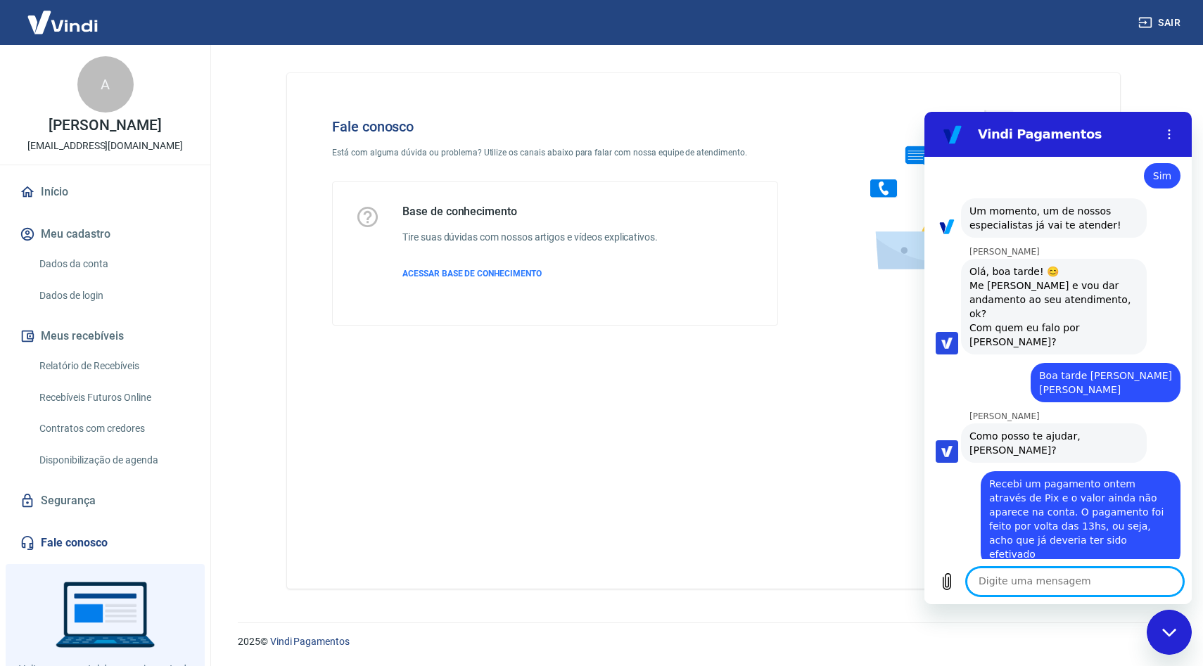
paste textarea "229002204 [DATE] 13:36"
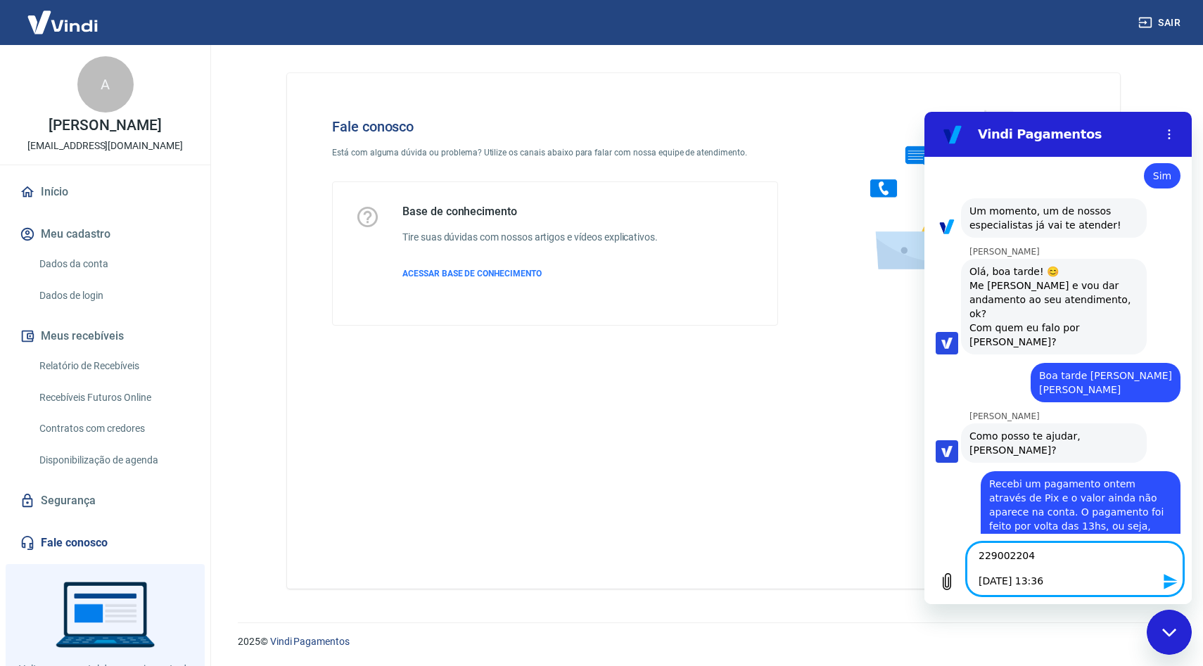
type textarea "229002204 [DATE] 13:36"
click at [1171, 581] on icon "Enviar mensagem" at bounding box center [1170, 581] width 17 height 17
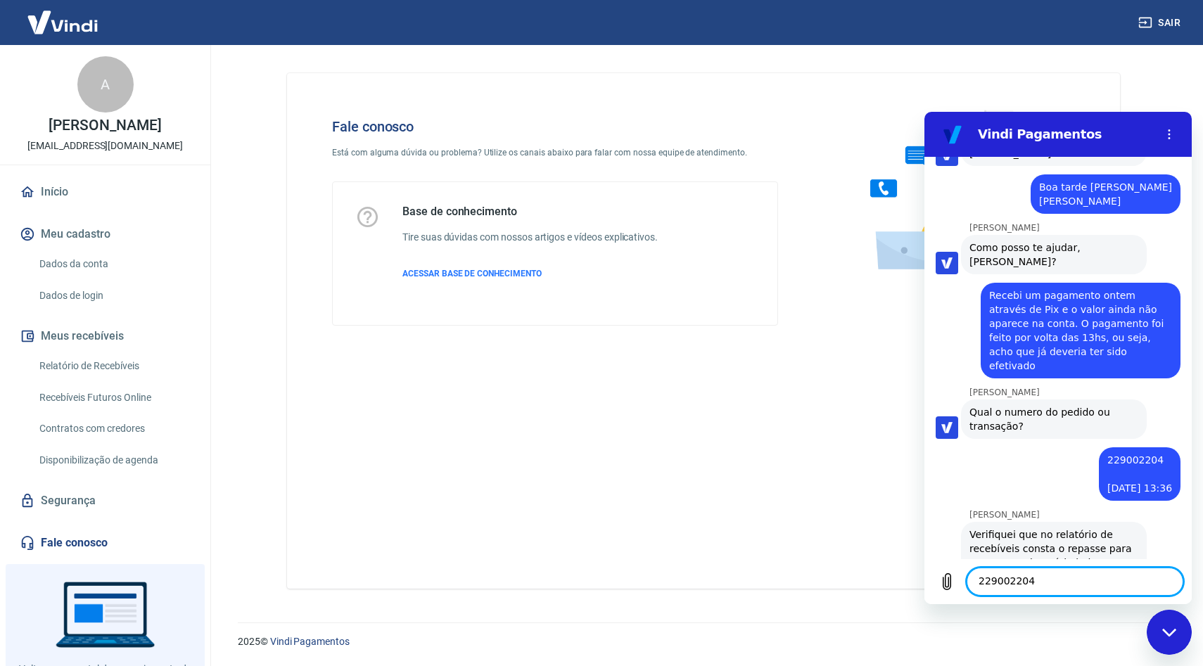
scroll to position [2046, 0]
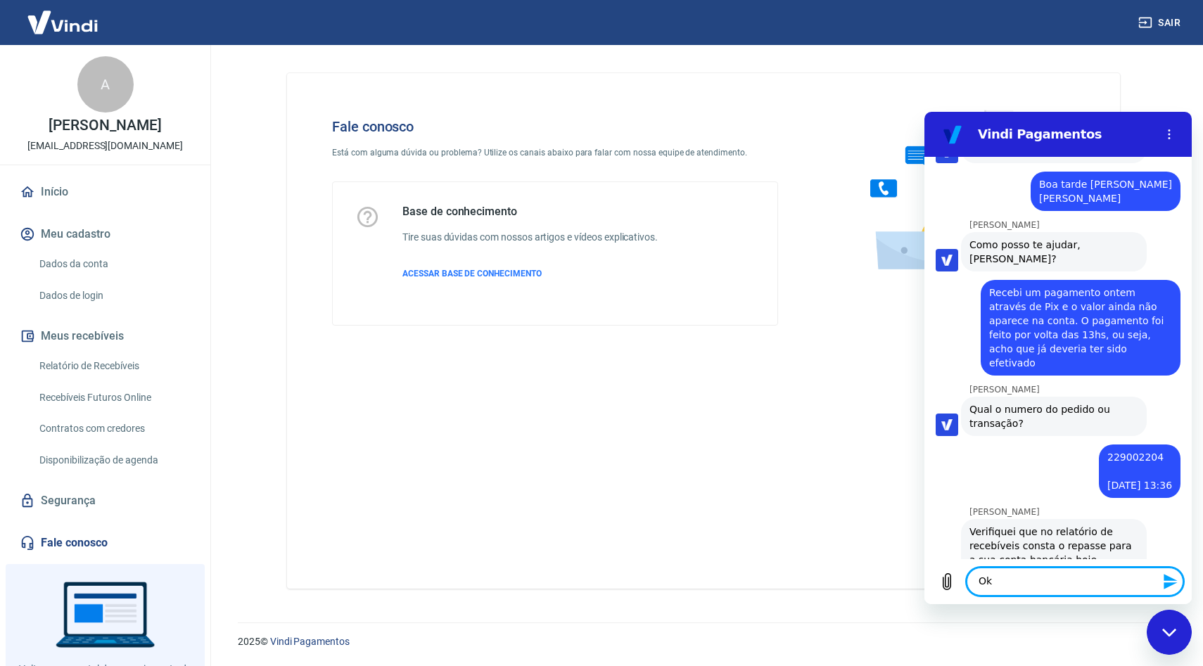
type textarea "O"
type textarea "Perfeito entao. Obrigado"
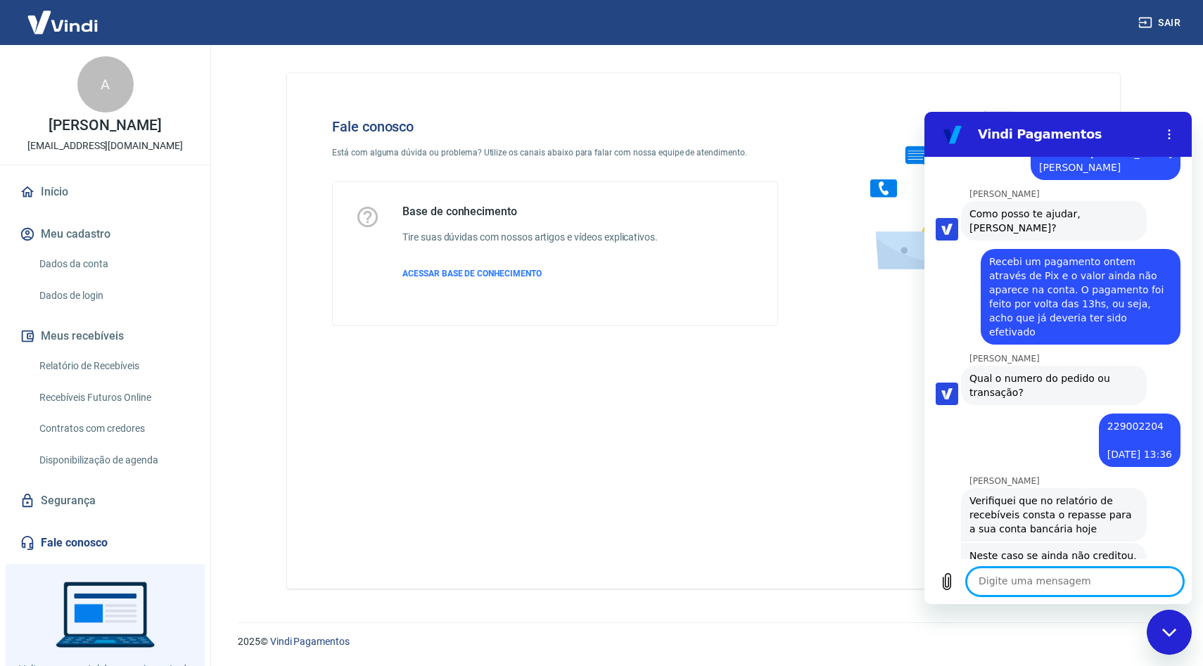
scroll to position [2079, 0]
